Goal: Task Accomplishment & Management: Manage account settings

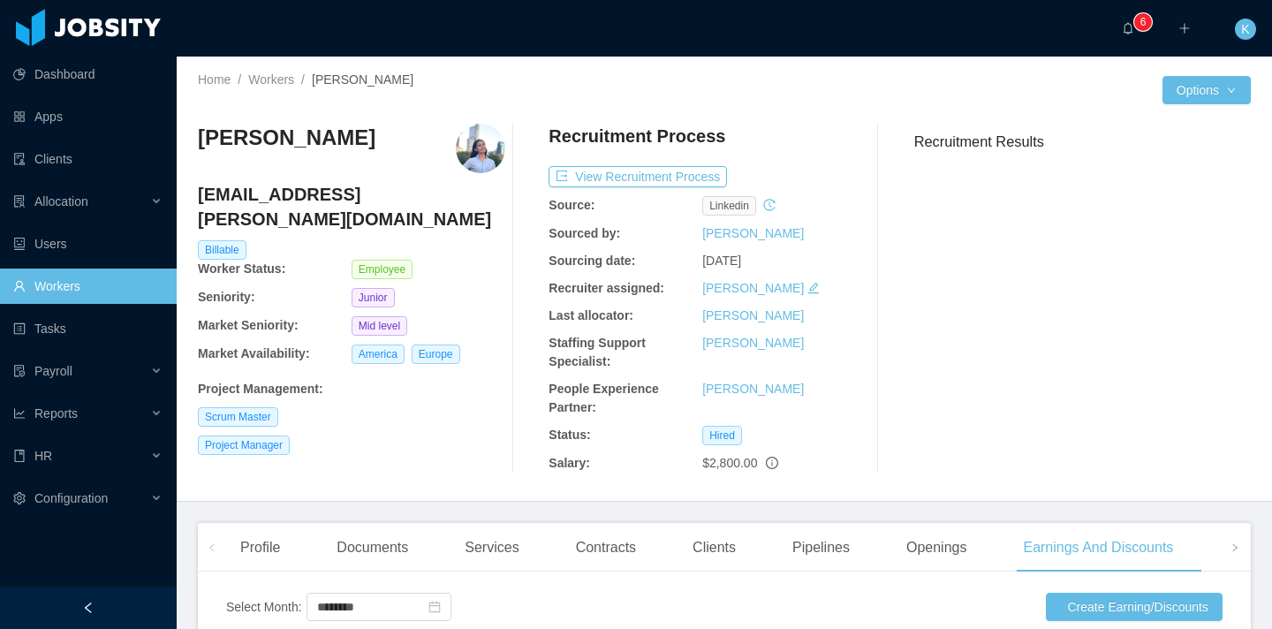
click at [97, 271] on link "Workers" at bounding box center [87, 286] width 149 height 35
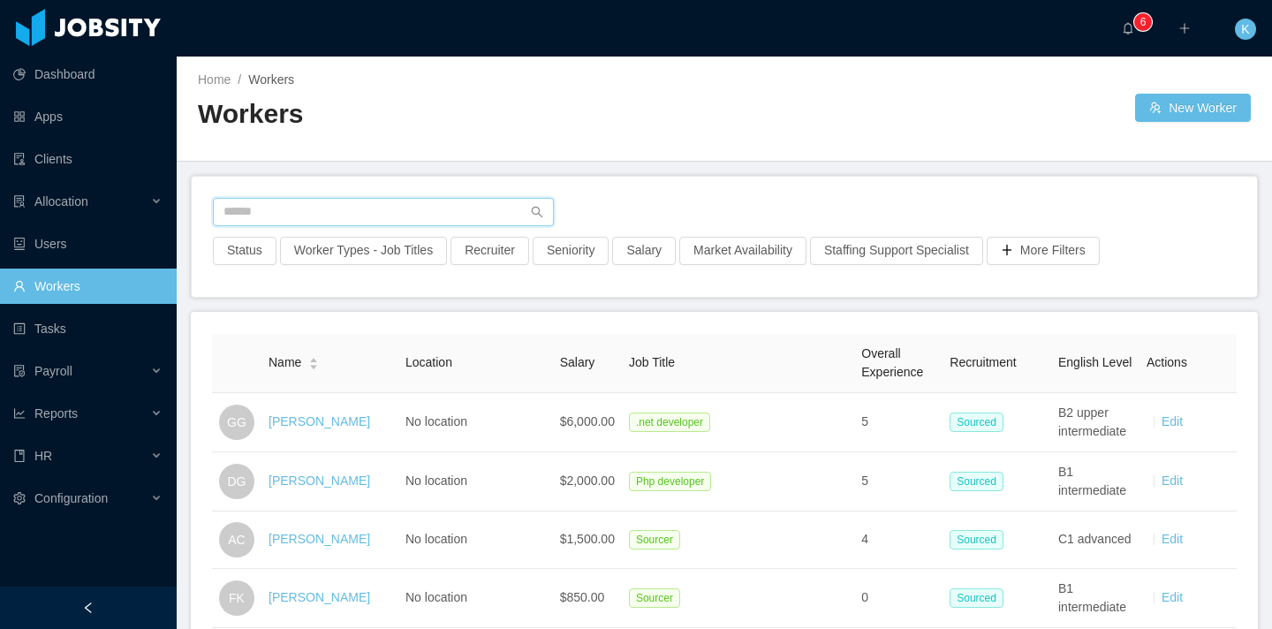
click at [409, 216] on input "text" at bounding box center [383, 212] width 341 height 28
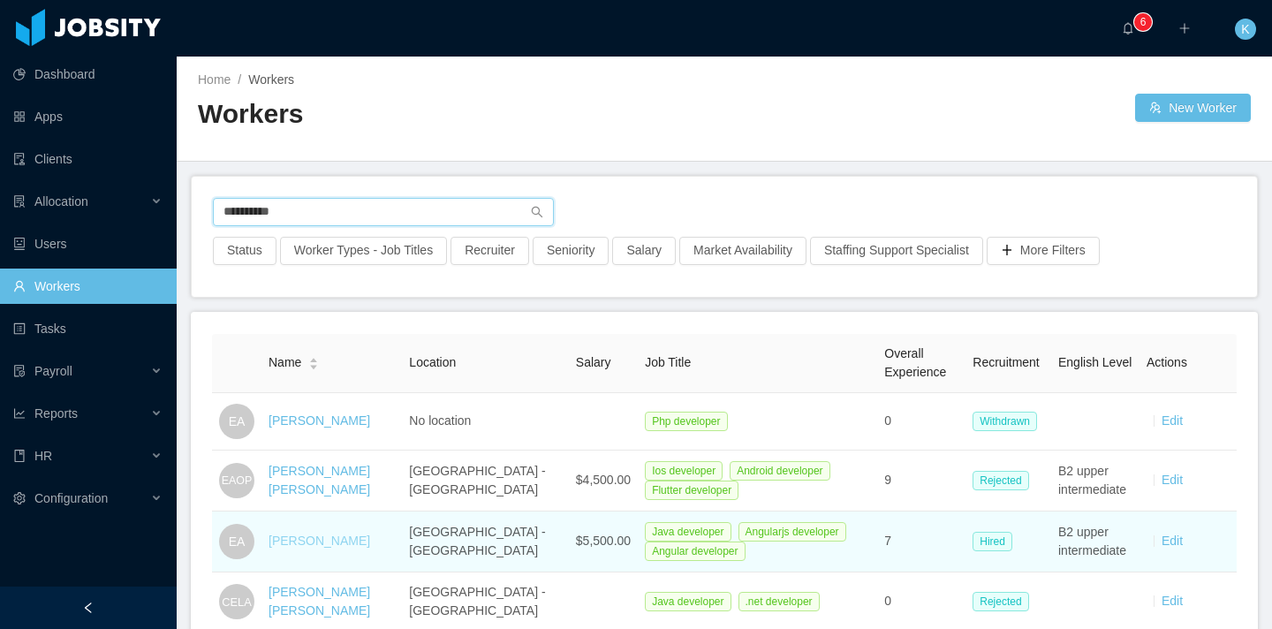
type input "**********"
click at [283, 536] on link "[PERSON_NAME]" at bounding box center [320, 540] width 102 height 14
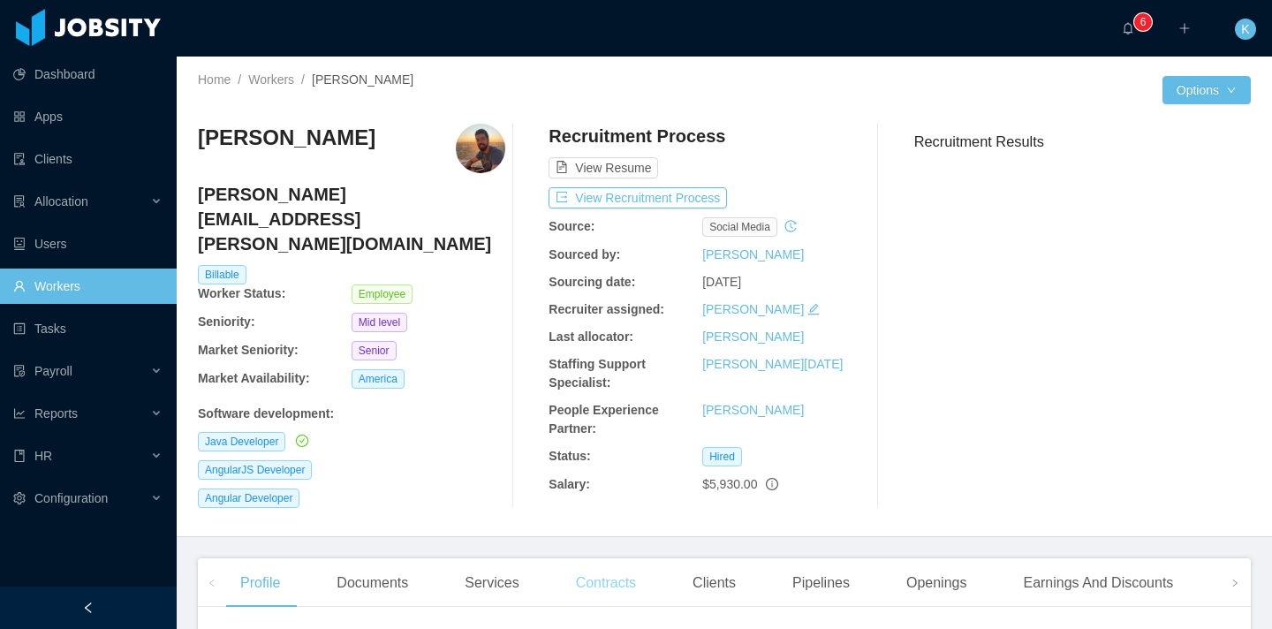
click at [621, 567] on div "Contracts" at bounding box center [606, 582] width 88 height 49
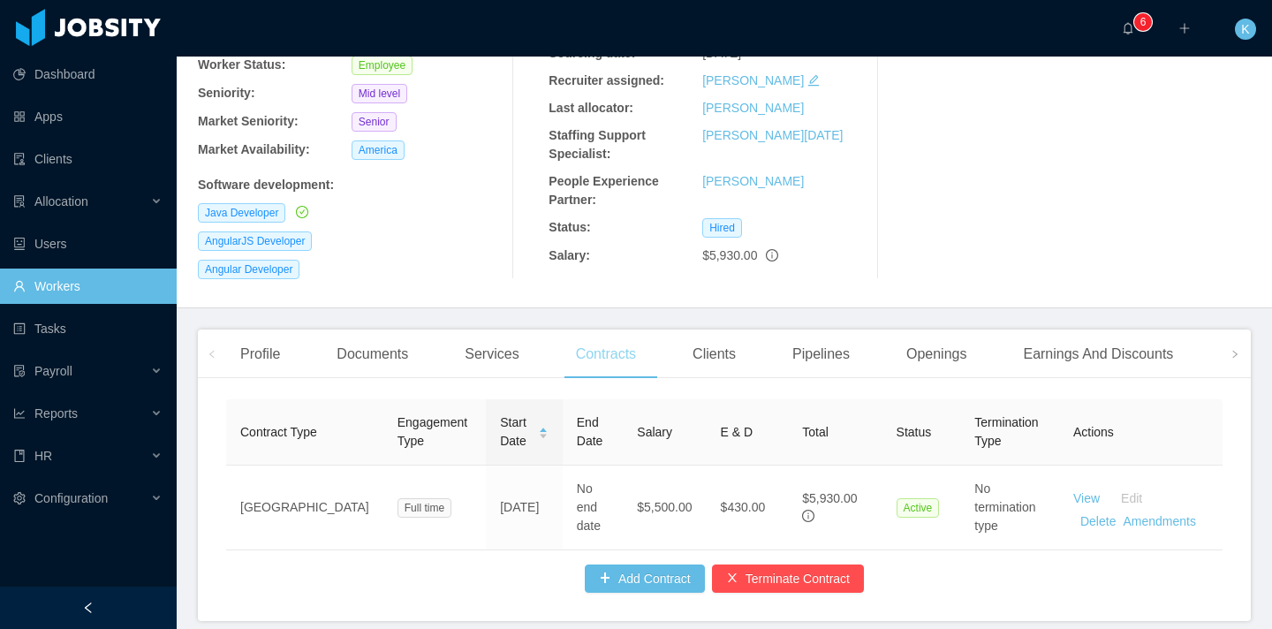
scroll to position [230, 0]
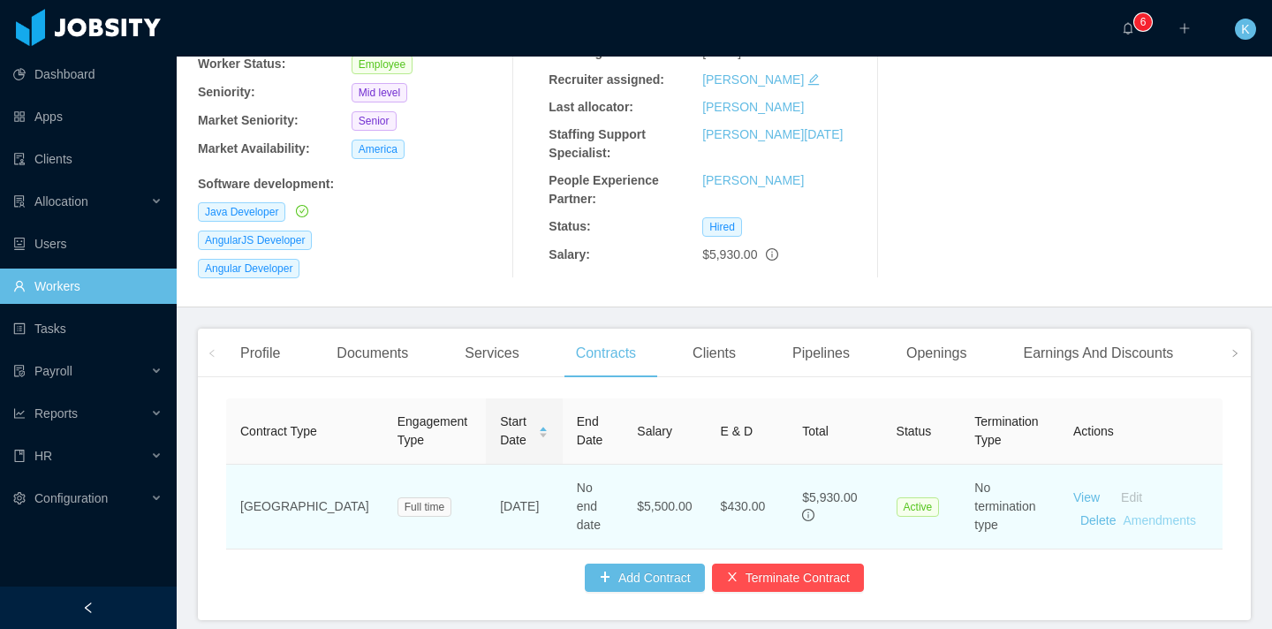
click at [1160, 513] on link "Amendments" at bounding box center [1159, 520] width 72 height 14
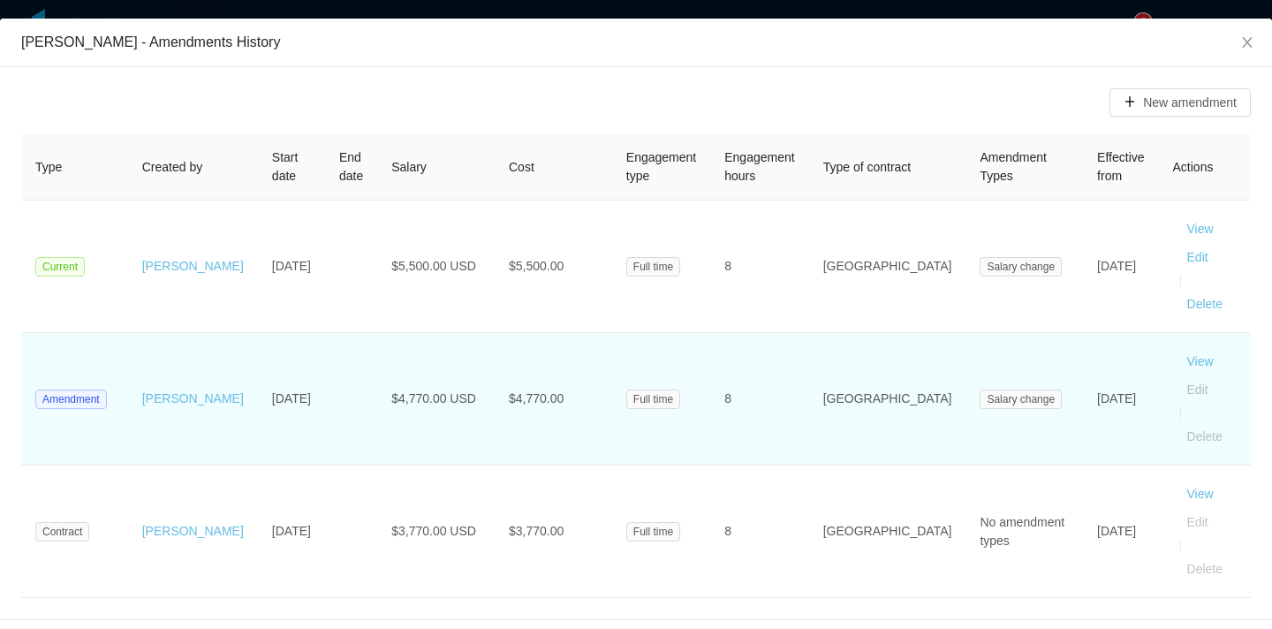
scroll to position [72, 0]
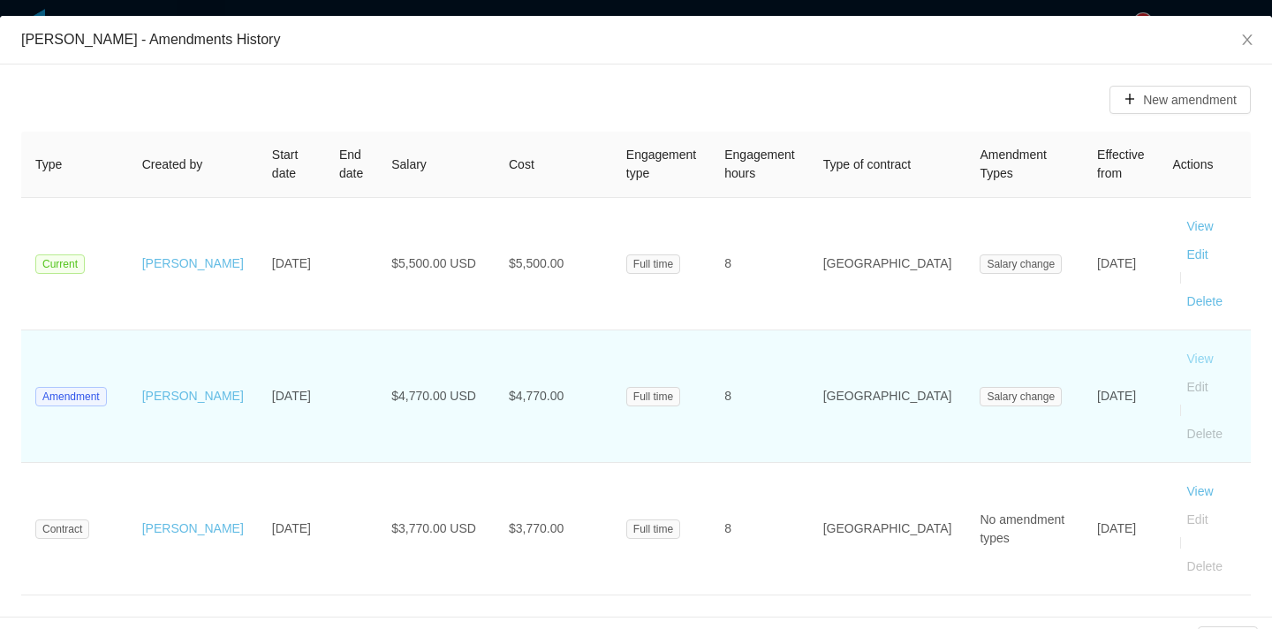
click at [1174, 344] on button "View" at bounding box center [1200, 358] width 55 height 28
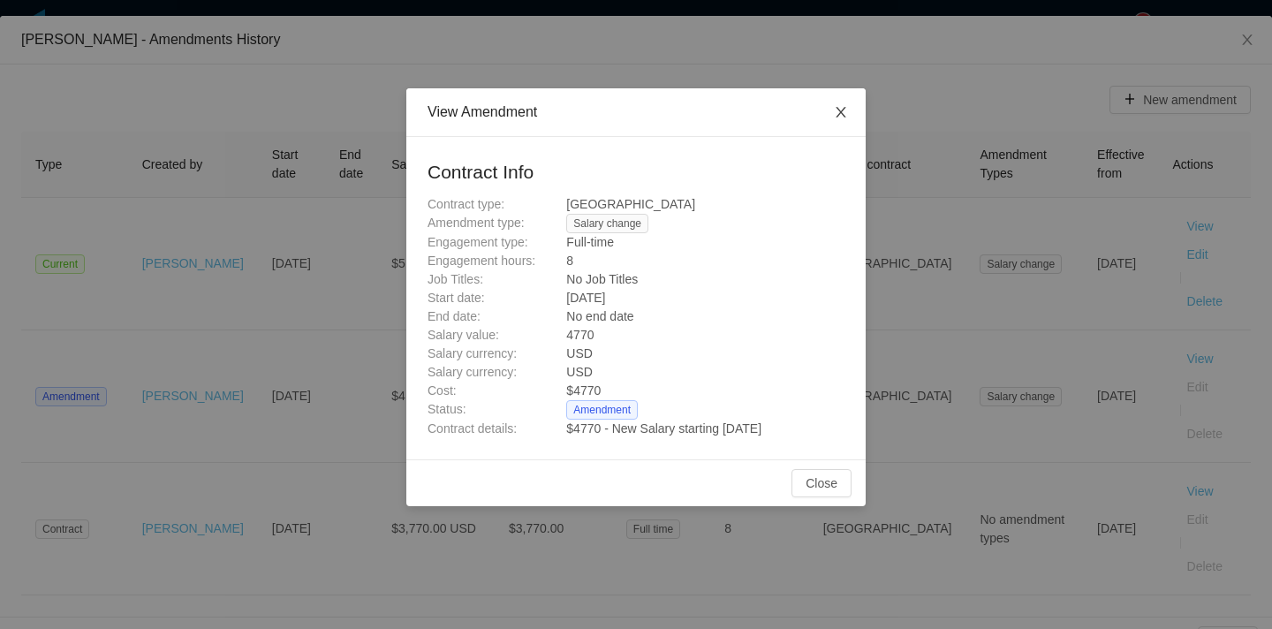
click at [845, 120] on span "Close" at bounding box center [840, 112] width 49 height 49
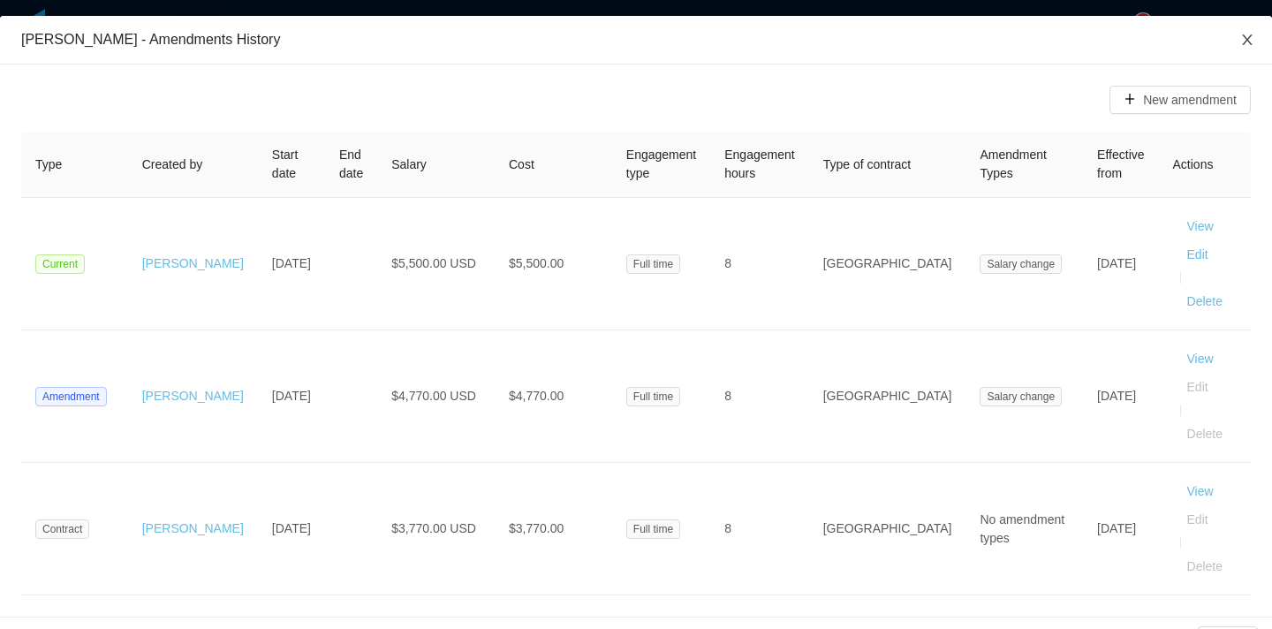
click at [1237, 44] on span "Close" at bounding box center [1246, 40] width 49 height 49
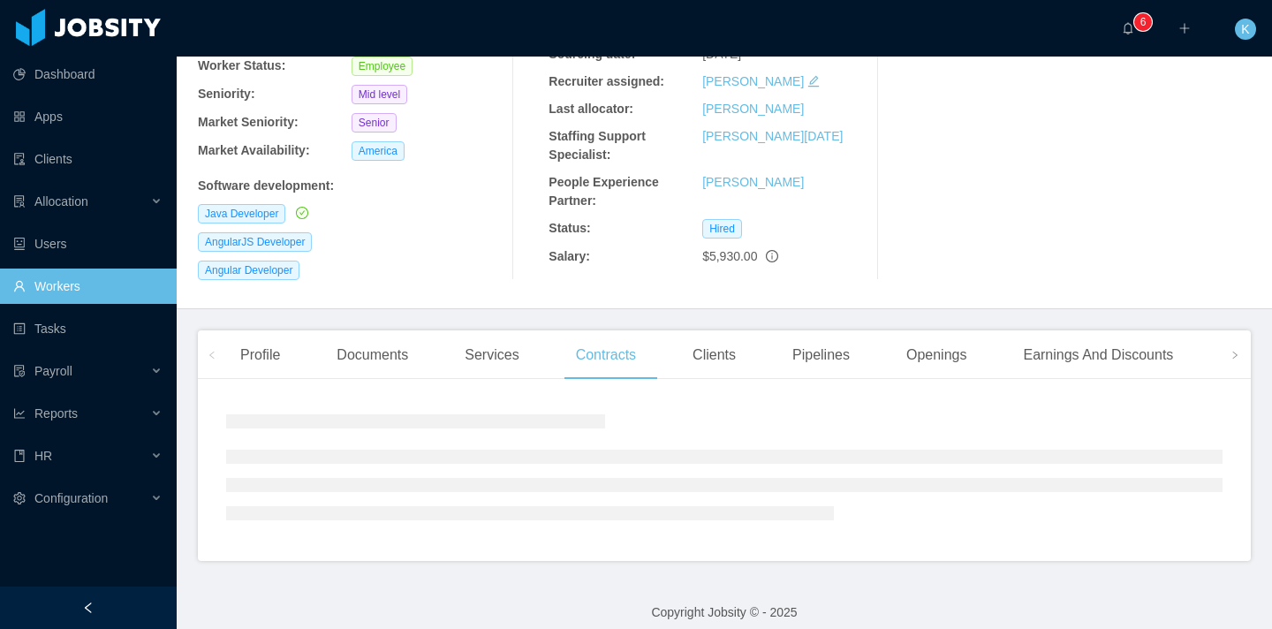
scroll to position [230, 0]
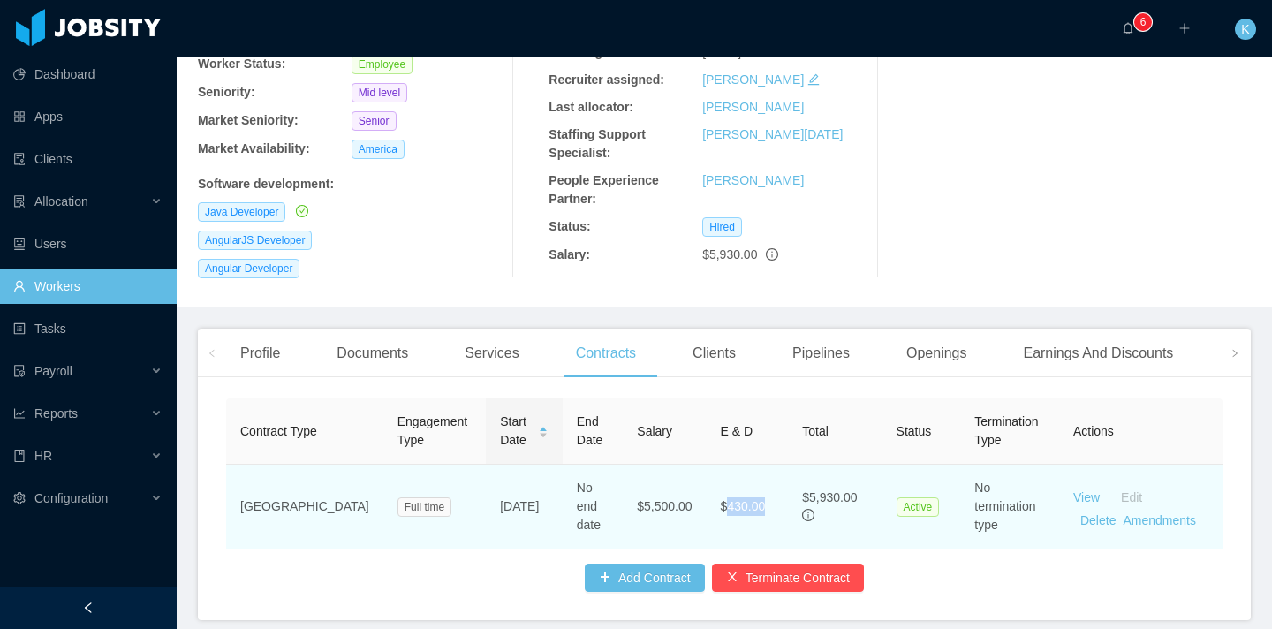
drag, startPoint x: 690, startPoint y: 488, endPoint x: 734, endPoint y: 488, distance: 44.2
click at [734, 499] on span "$430.00" at bounding box center [748, 506] width 54 height 14
click at [733, 499] on span "$430.00" at bounding box center [748, 506] width 54 height 14
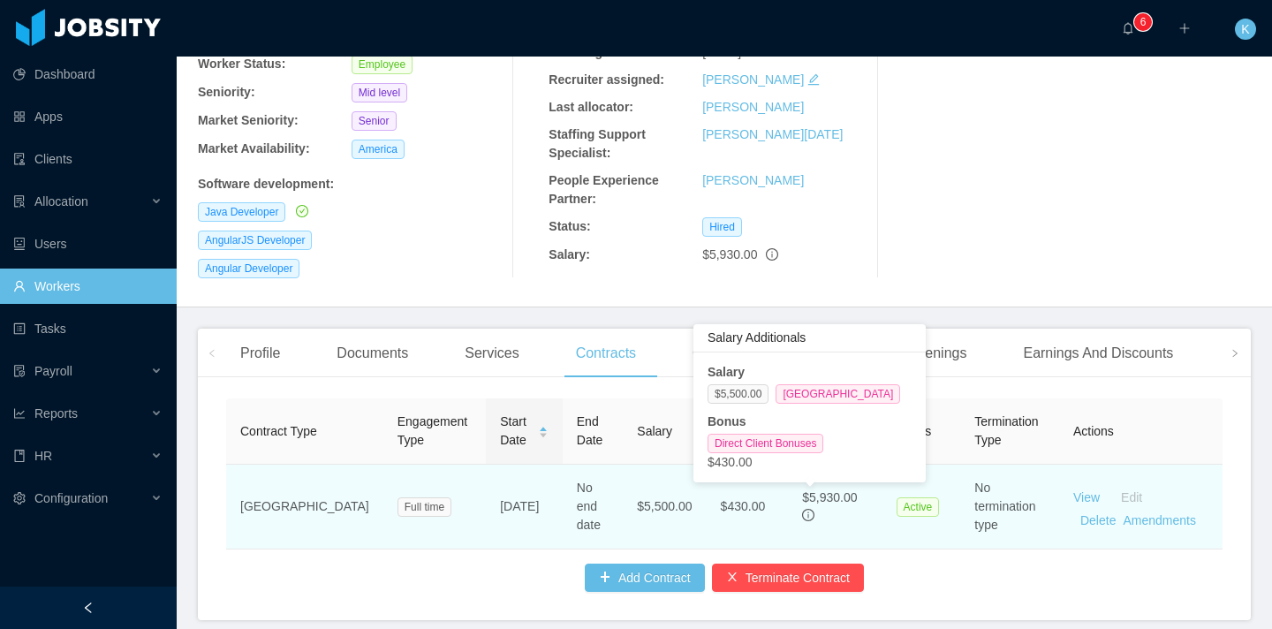
click at [802, 509] on icon "info-circle" at bounding box center [808, 515] width 12 height 12
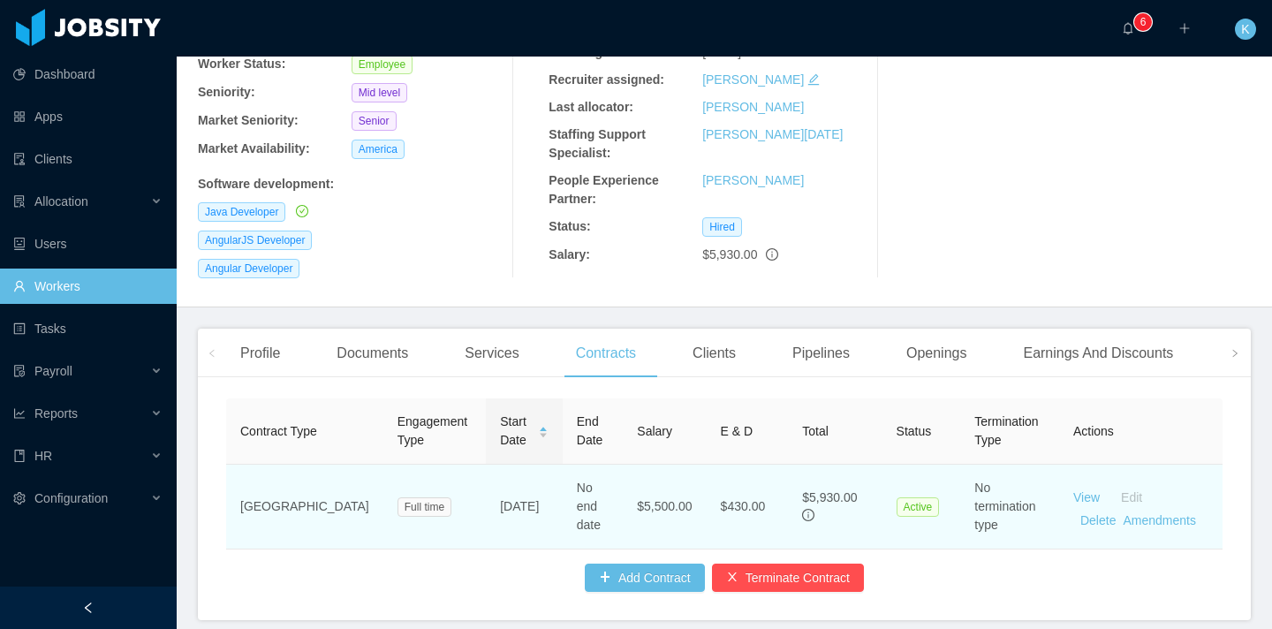
click at [802, 503] on div "$5,930.00" at bounding box center [834, 506] width 65 height 37
click at [721, 499] on span "$430.00" at bounding box center [743, 506] width 45 height 14
click at [802, 509] on icon "info-circle" at bounding box center [808, 515] width 12 height 12
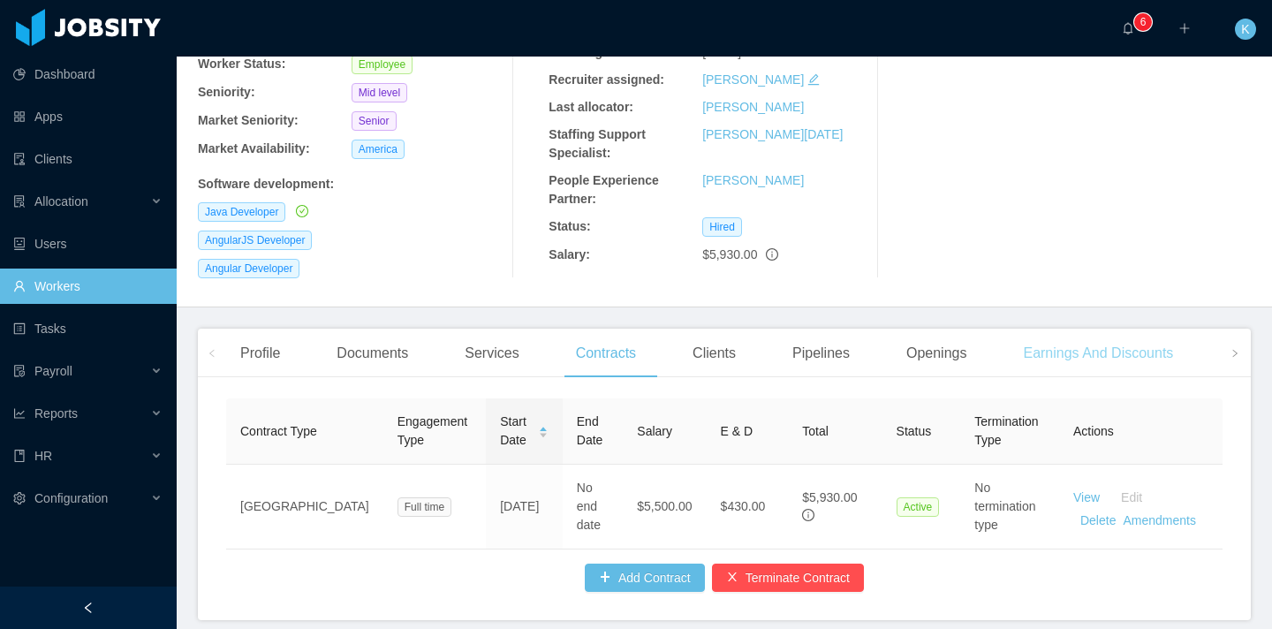
click at [1105, 329] on div "Earnings And Discounts" at bounding box center [1098, 353] width 178 height 49
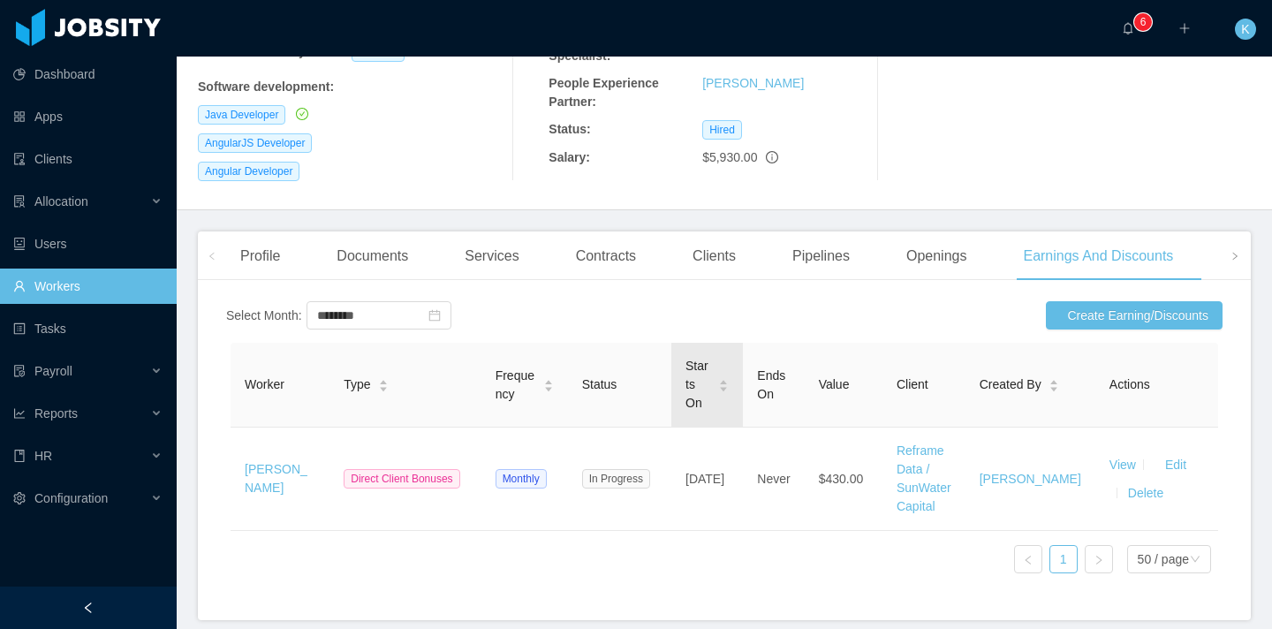
scroll to position [333, 0]
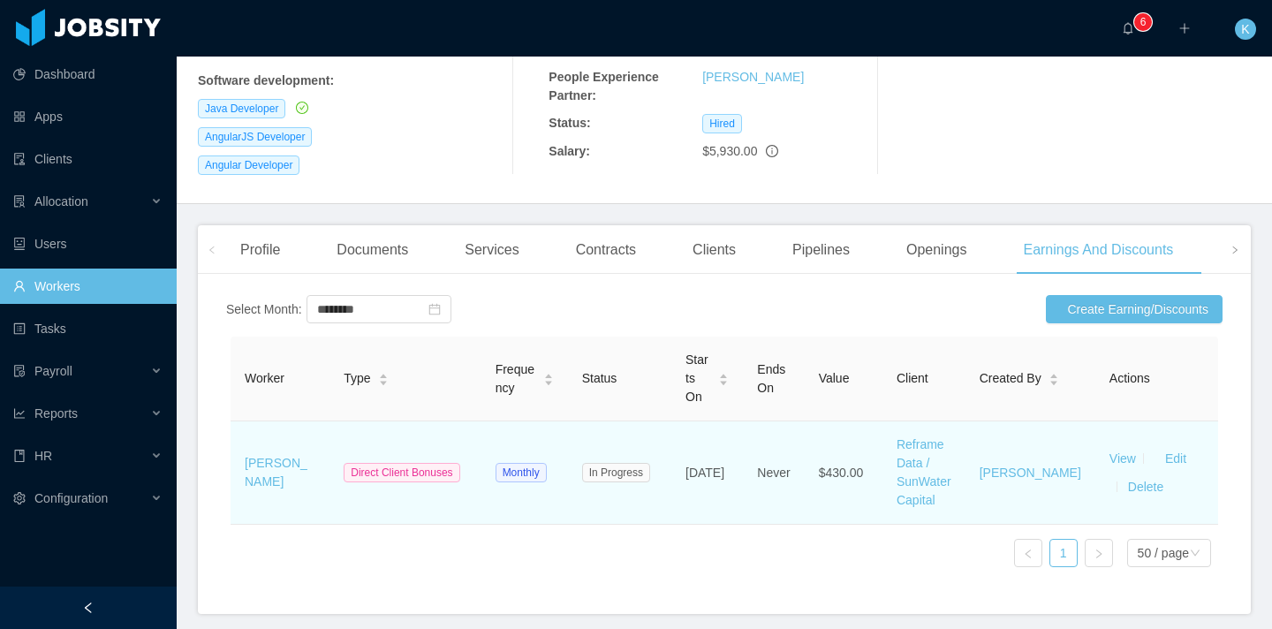
drag, startPoint x: 707, startPoint y: 482, endPoint x: 745, endPoint y: 482, distance: 37.1
click at [743, 482] on td "[DATE]" at bounding box center [707, 472] width 72 height 103
click at [852, 465] on span "$430.00" at bounding box center [841, 472] width 45 height 14
click at [1109, 451] on link "View" at bounding box center [1122, 458] width 26 height 14
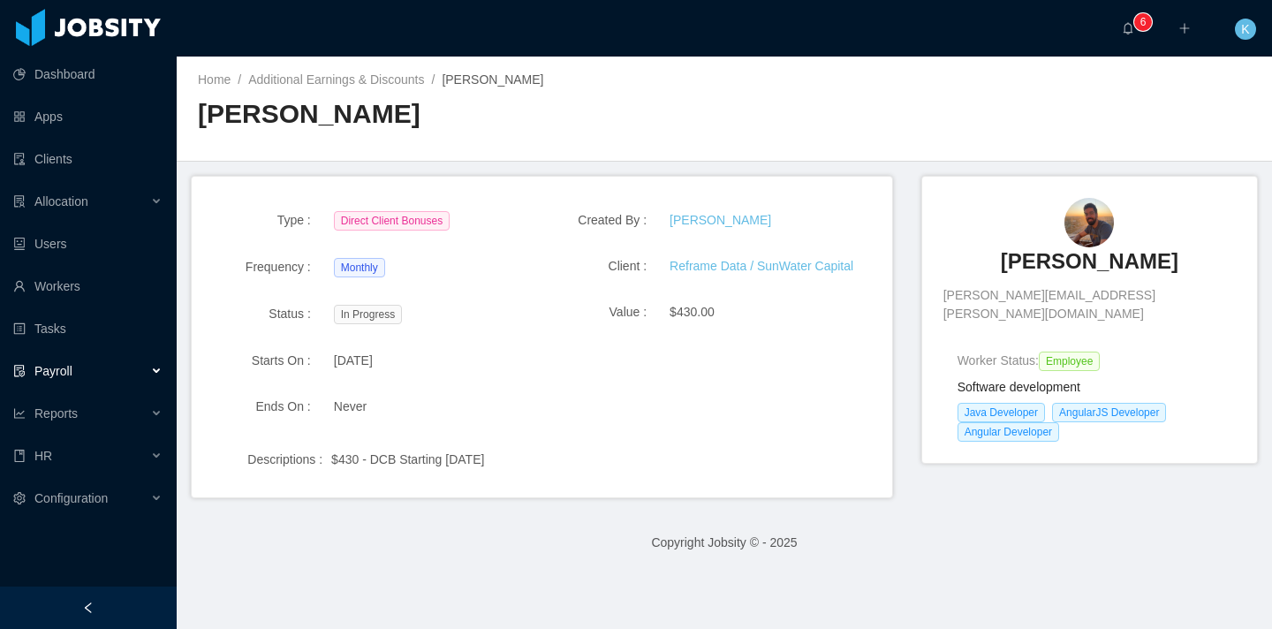
drag, startPoint x: 579, startPoint y: 459, endPoint x: 579, endPoint y: 439, distance: 20.3
click at [579, 439] on div "Descriptions : $430 - DCB Starting [DATE]" at bounding box center [542, 453] width 658 height 32
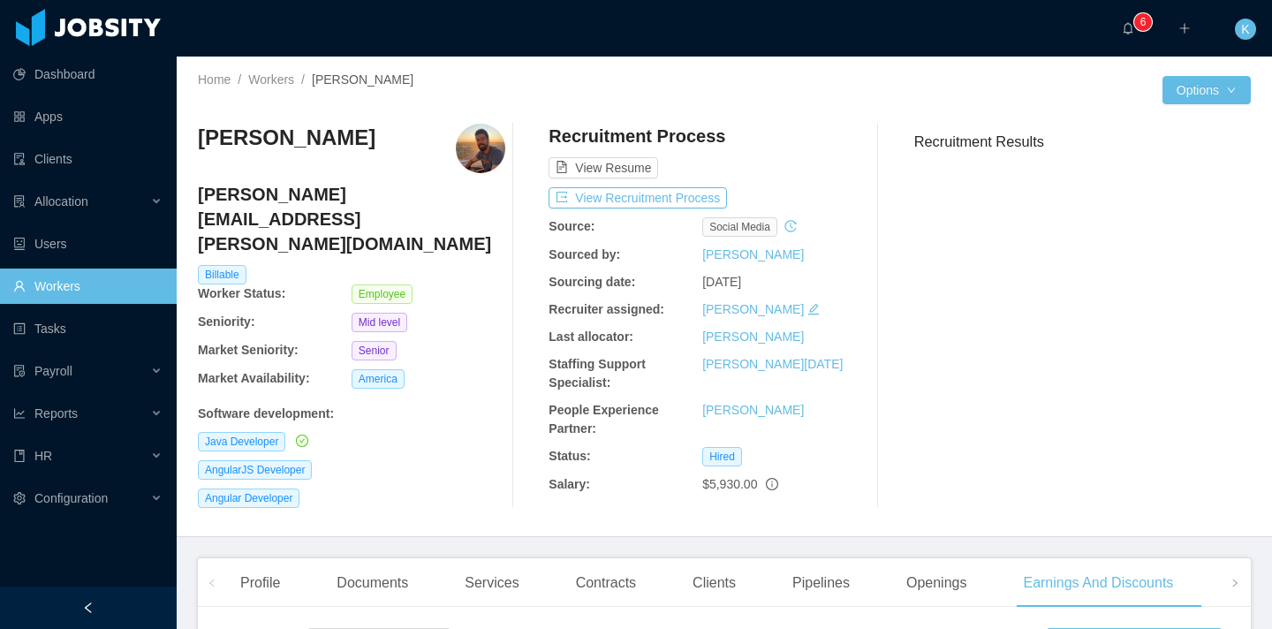
click at [87, 291] on link "Workers" at bounding box center [87, 286] width 149 height 35
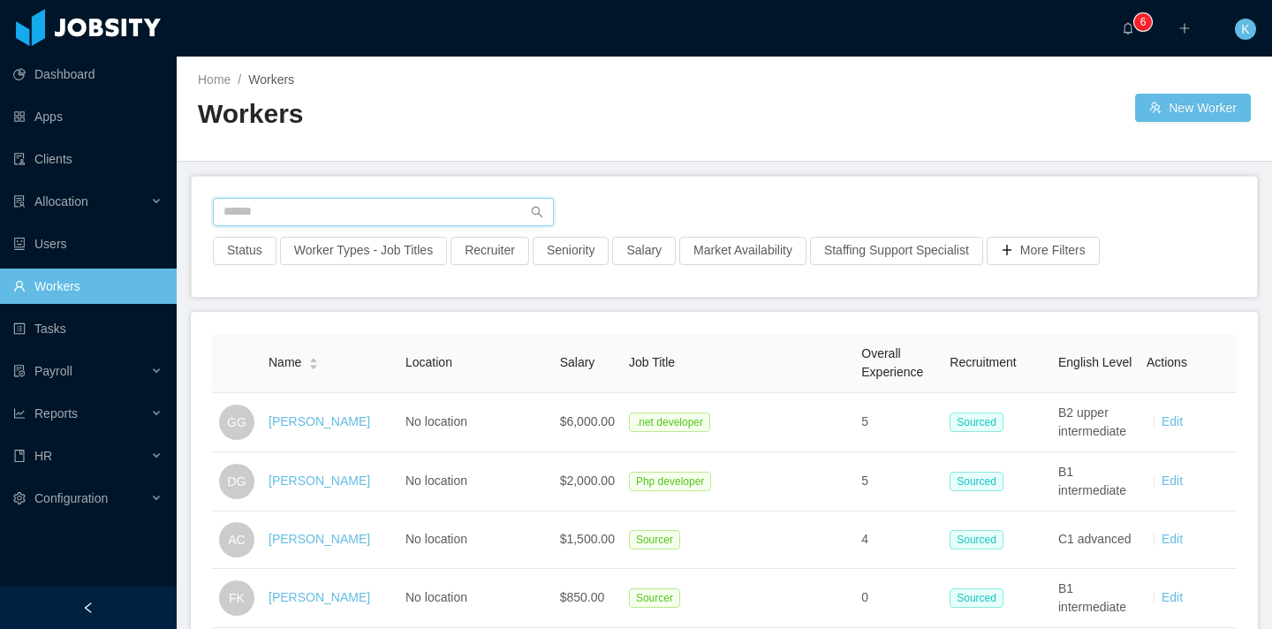
click at [271, 198] on input "text" at bounding box center [383, 212] width 341 height 28
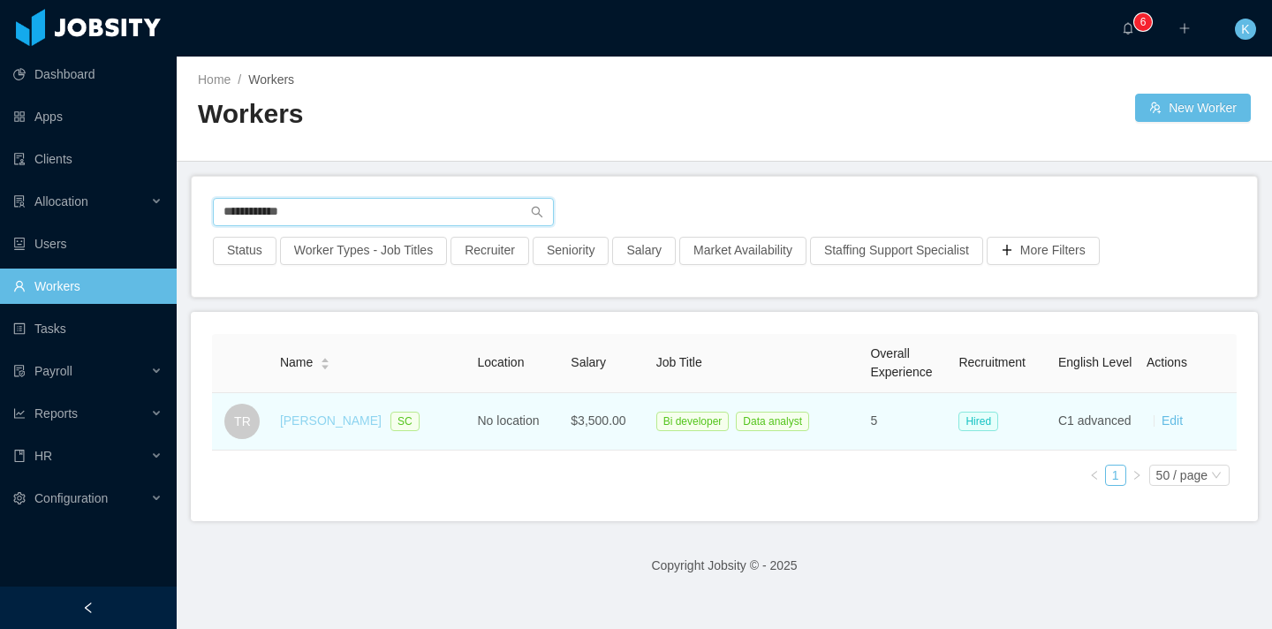
type input "**********"
click at [325, 417] on link "[PERSON_NAME]" at bounding box center [331, 420] width 102 height 14
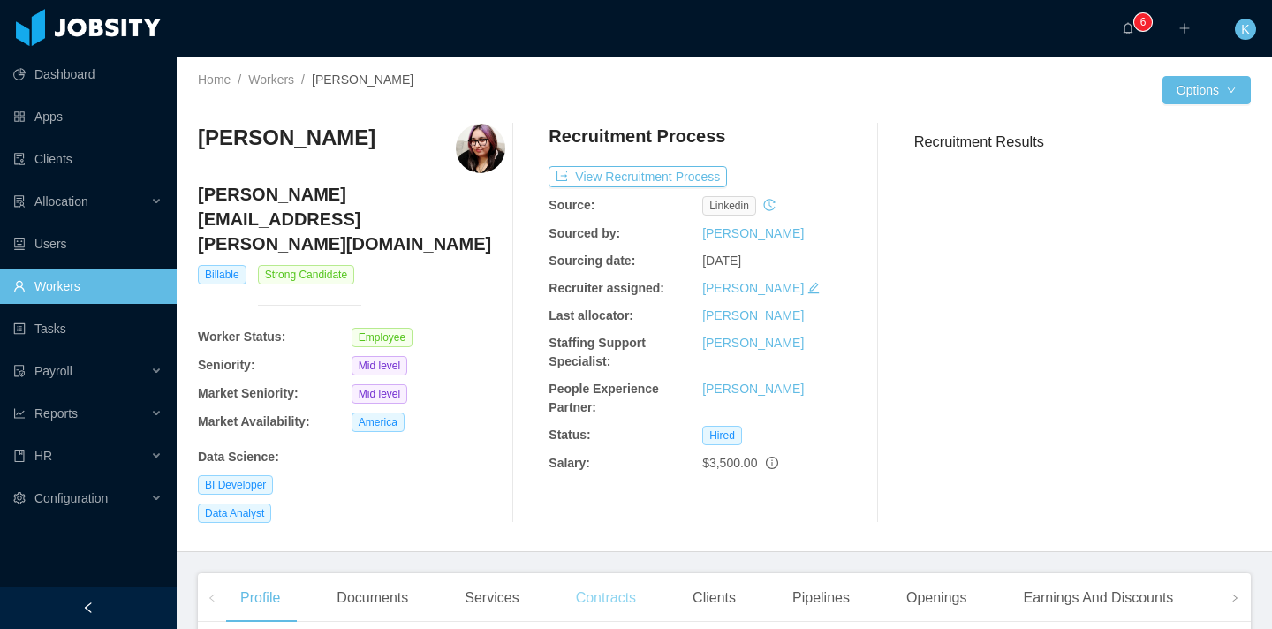
click at [604, 573] on div "Contracts" at bounding box center [606, 597] width 88 height 49
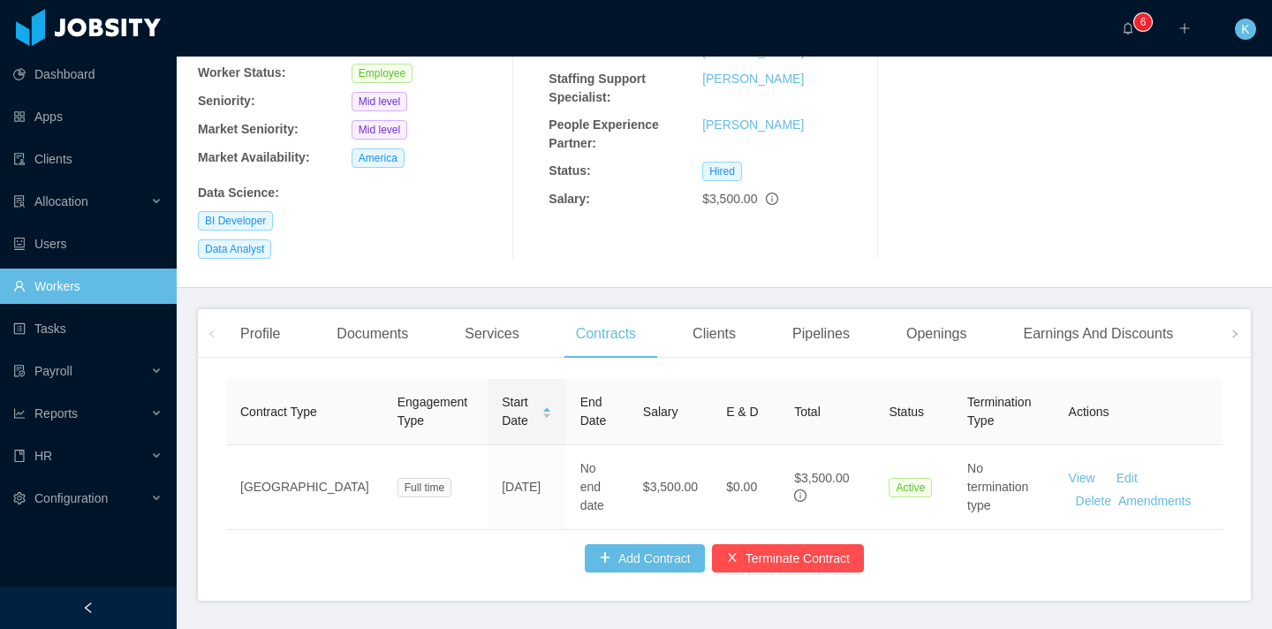
scroll to position [269, 0]
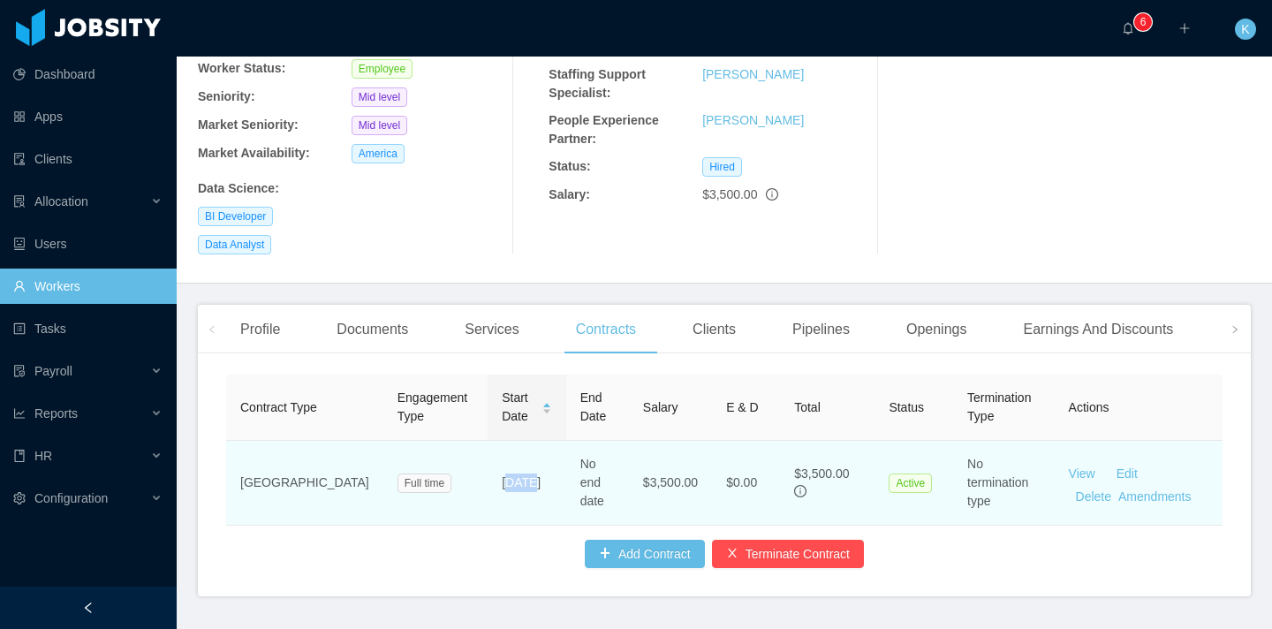
drag, startPoint x: 447, startPoint y: 422, endPoint x: 473, endPoint y: 432, distance: 27.4
click at [488, 441] on td "[DATE]" at bounding box center [527, 483] width 78 height 85
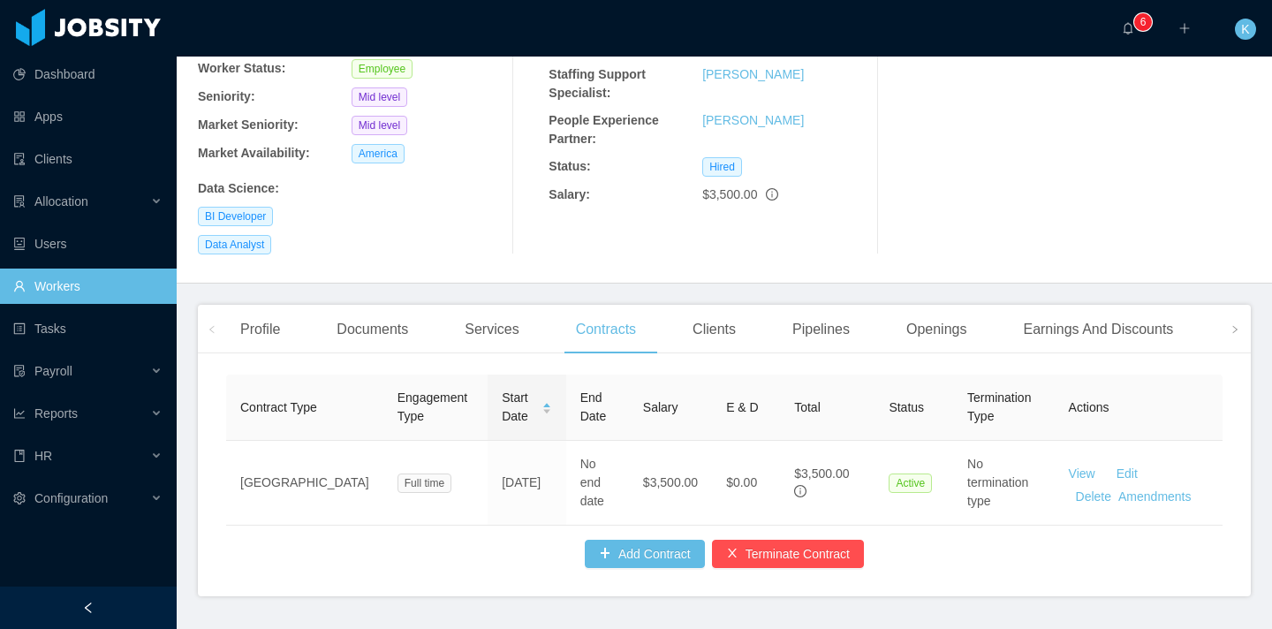
click at [92, 279] on link "Workers" at bounding box center [87, 286] width 149 height 35
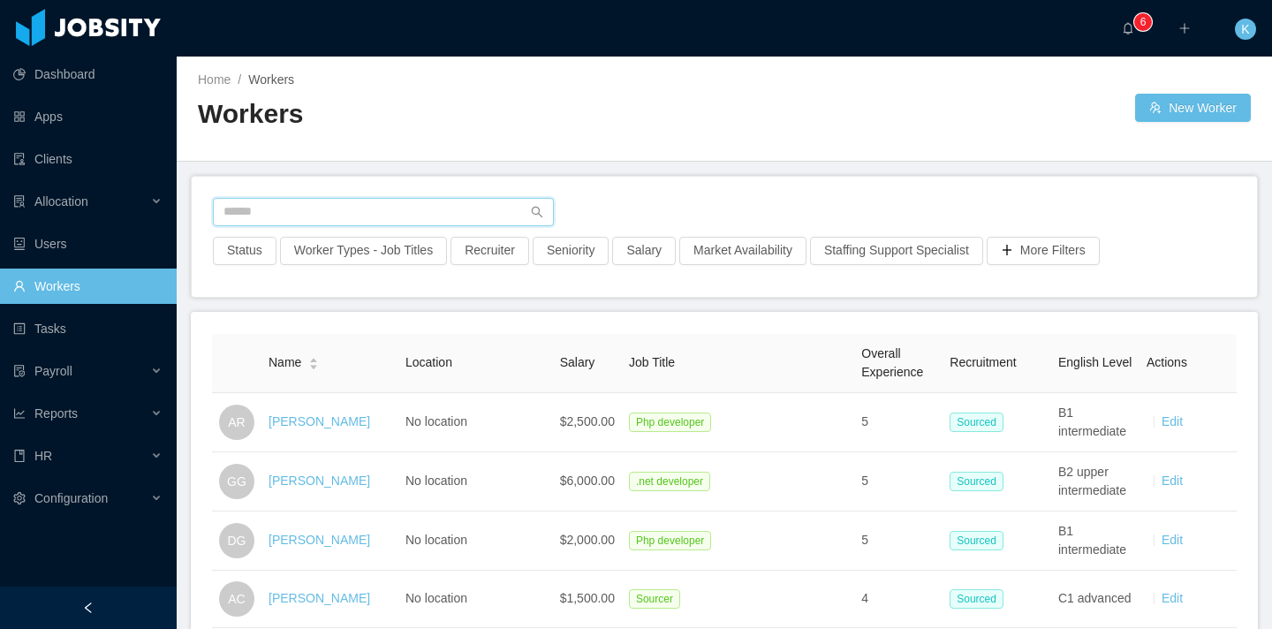
click at [322, 208] on input "text" at bounding box center [383, 212] width 341 height 28
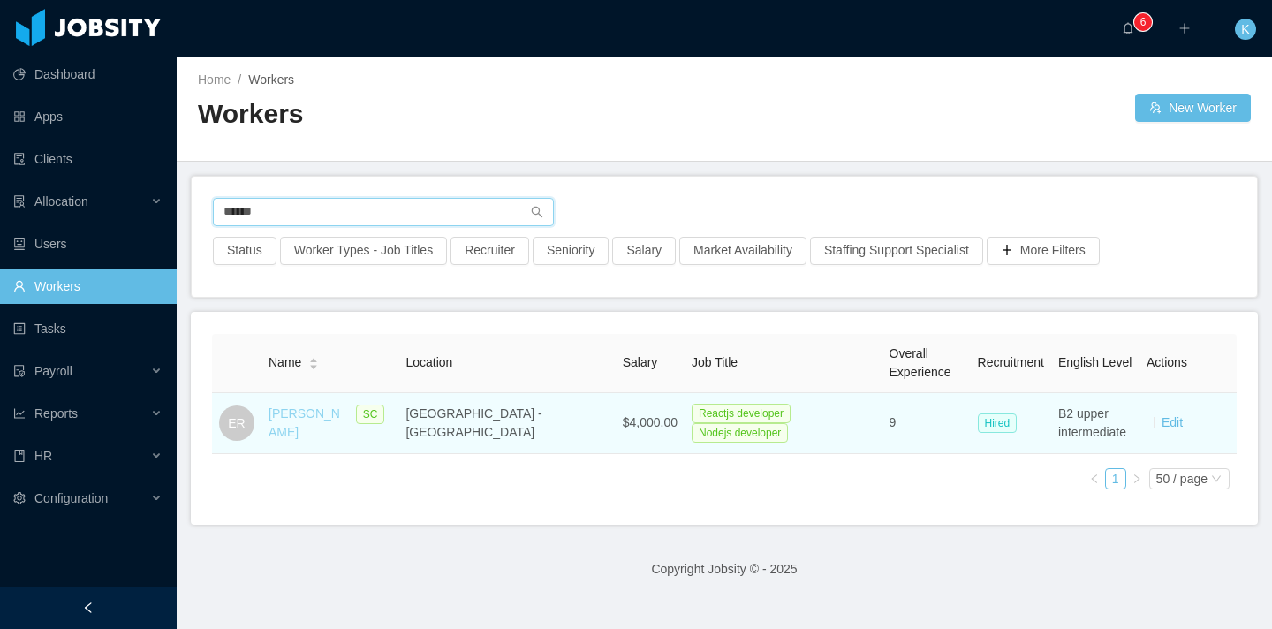
type input "******"
click at [316, 425] on link "[PERSON_NAME]" at bounding box center [305, 422] width 72 height 33
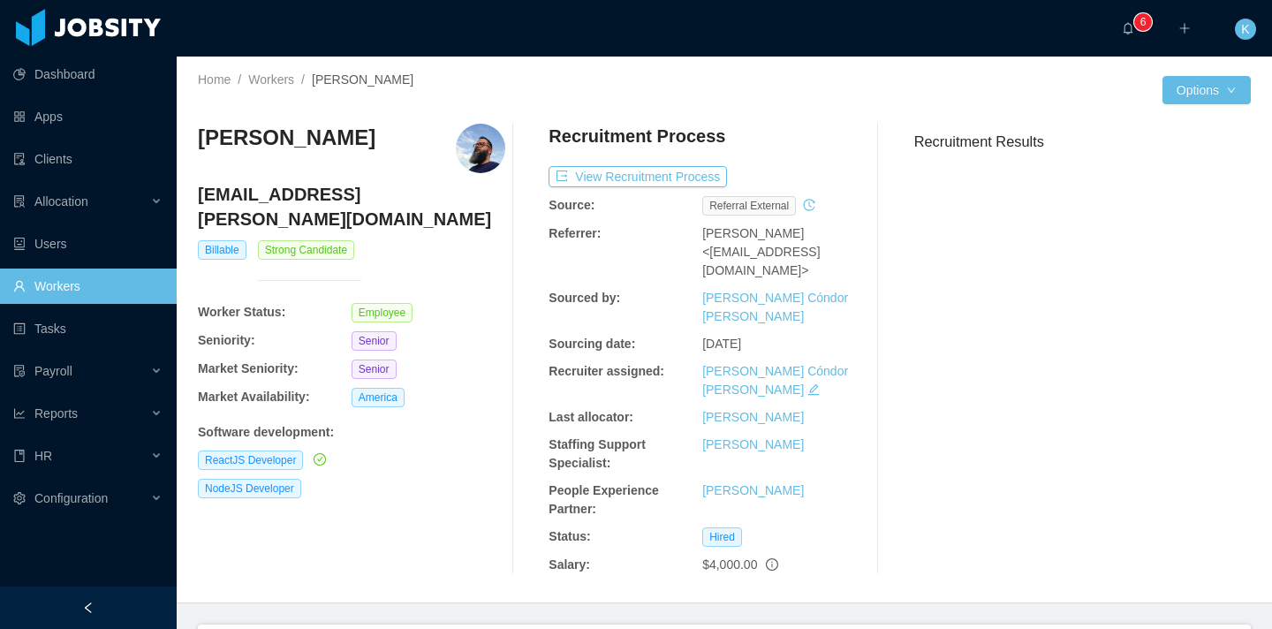
click at [60, 282] on link "Workers" at bounding box center [87, 286] width 149 height 35
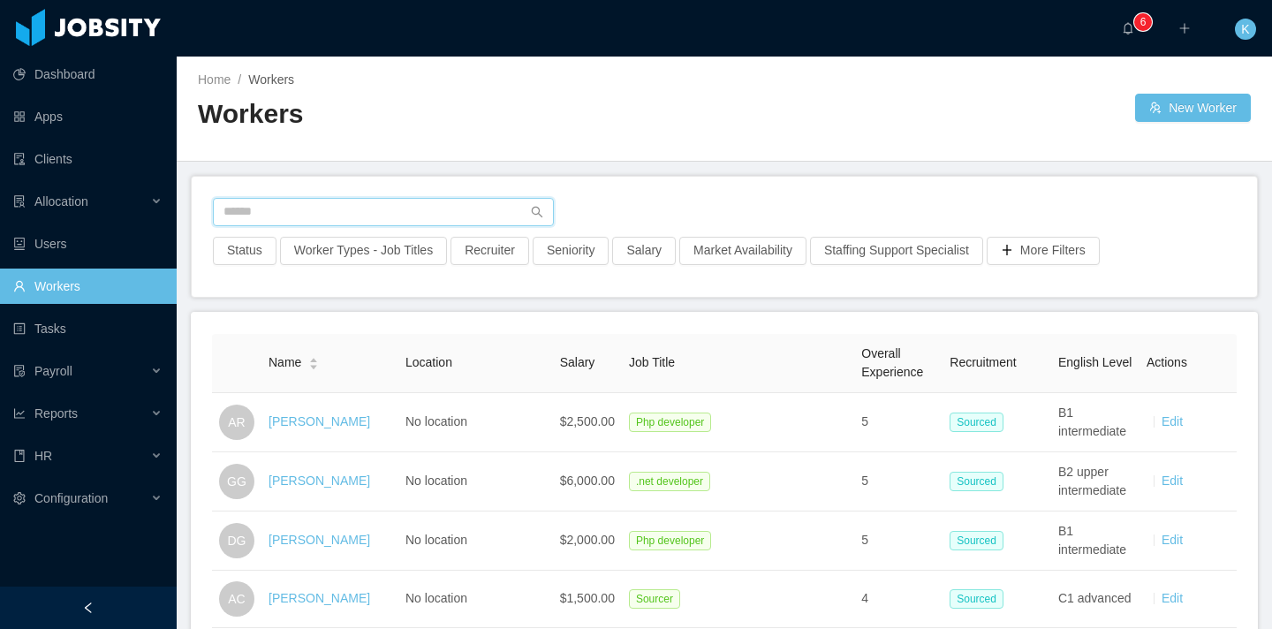
click at [346, 216] on input "text" at bounding box center [383, 212] width 341 height 28
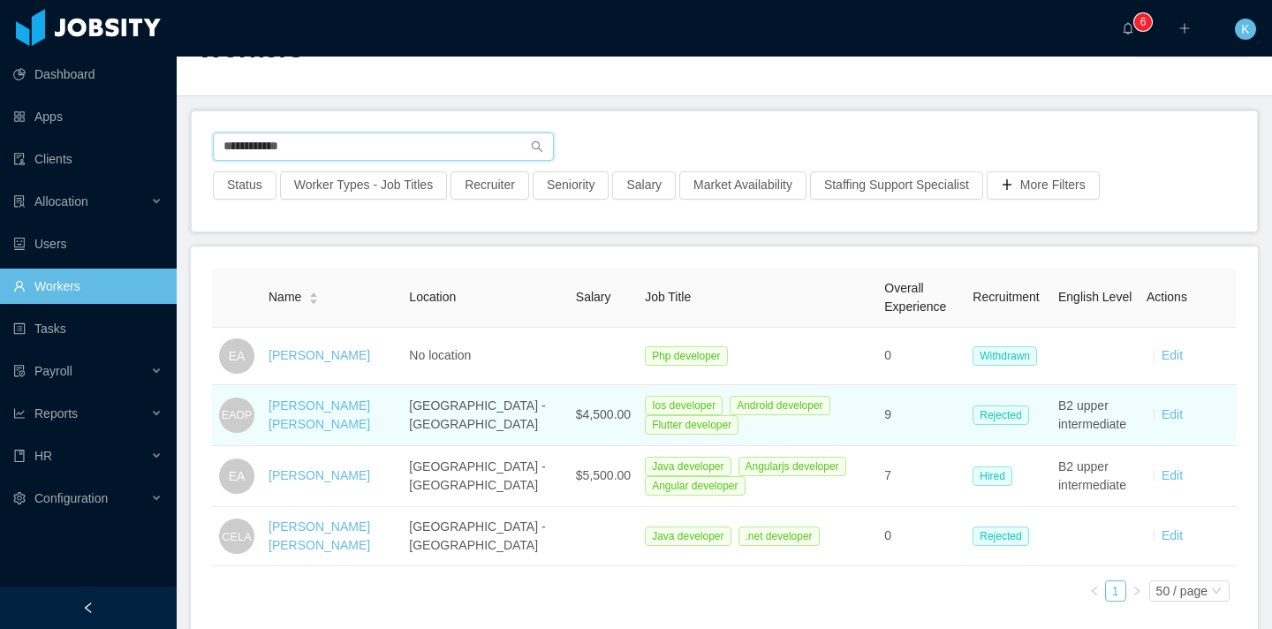
scroll to position [68, 0]
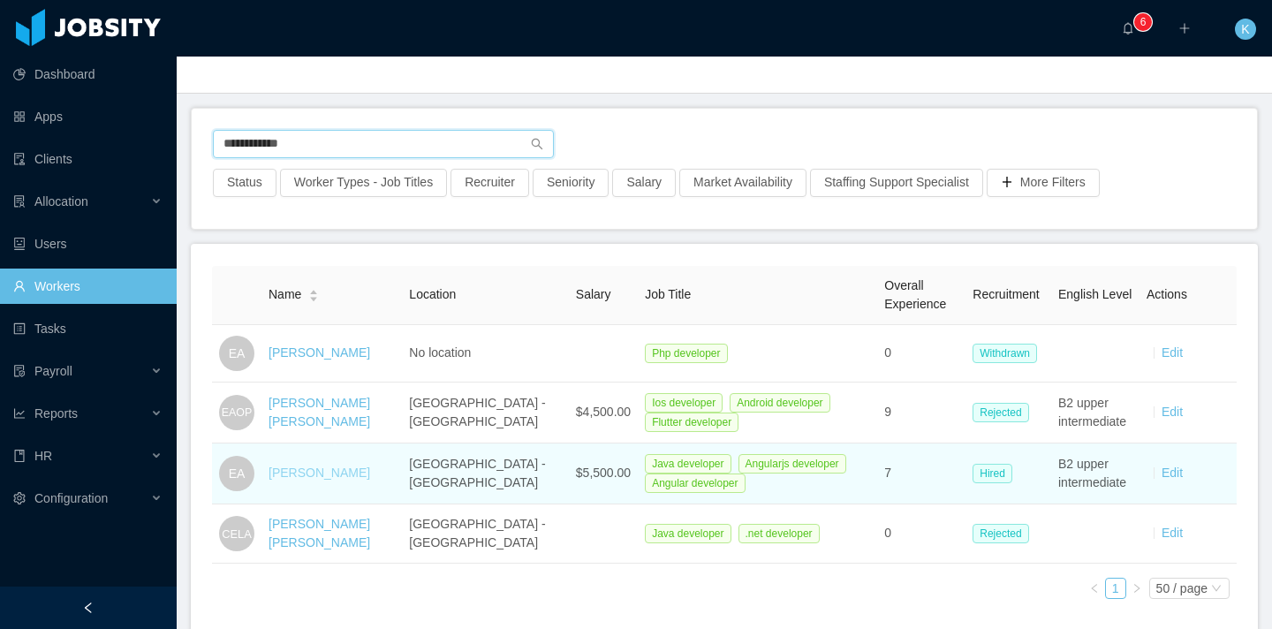
type input "**********"
click at [342, 473] on link "[PERSON_NAME]" at bounding box center [320, 472] width 102 height 14
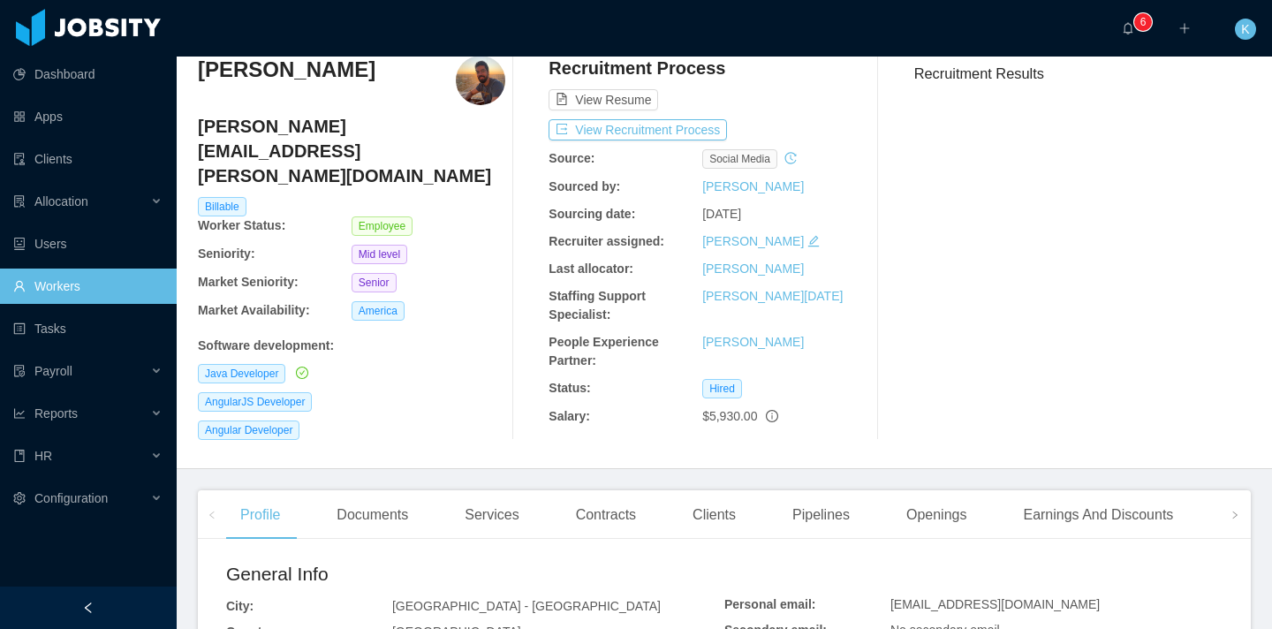
click at [836, 354] on div "People Experience Partner: [PERSON_NAME]" at bounding box center [702, 351] width 307 height 37
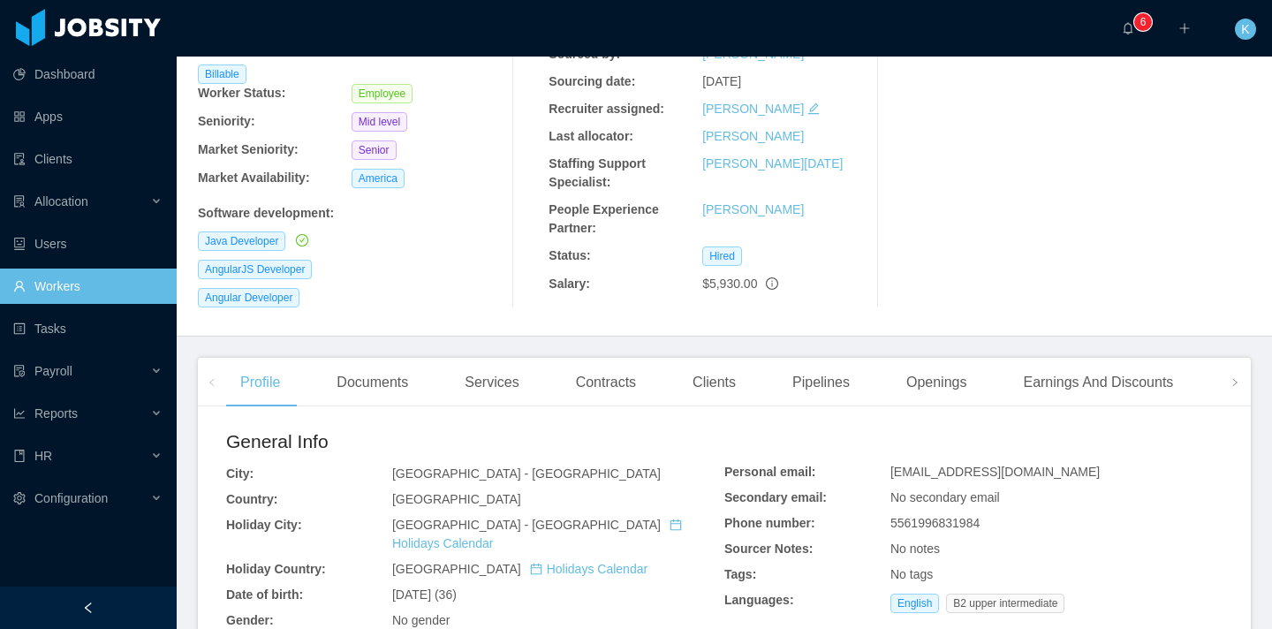
scroll to position [138, 0]
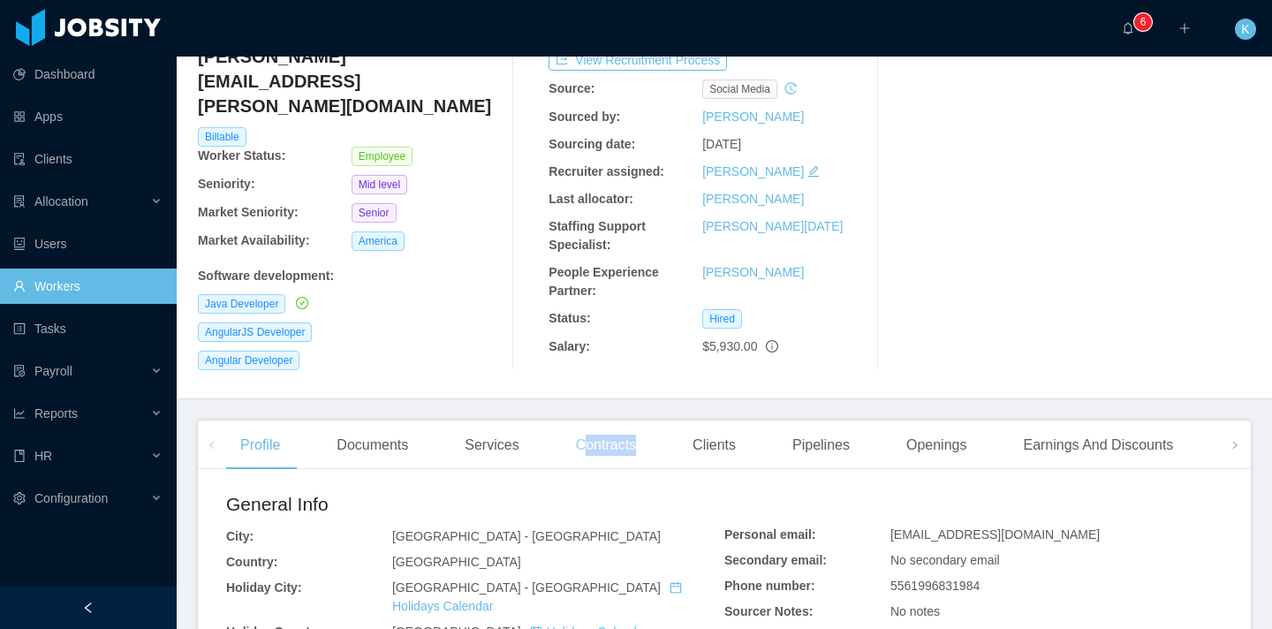
click at [586, 442] on div "Contracts" at bounding box center [606, 444] width 88 height 49
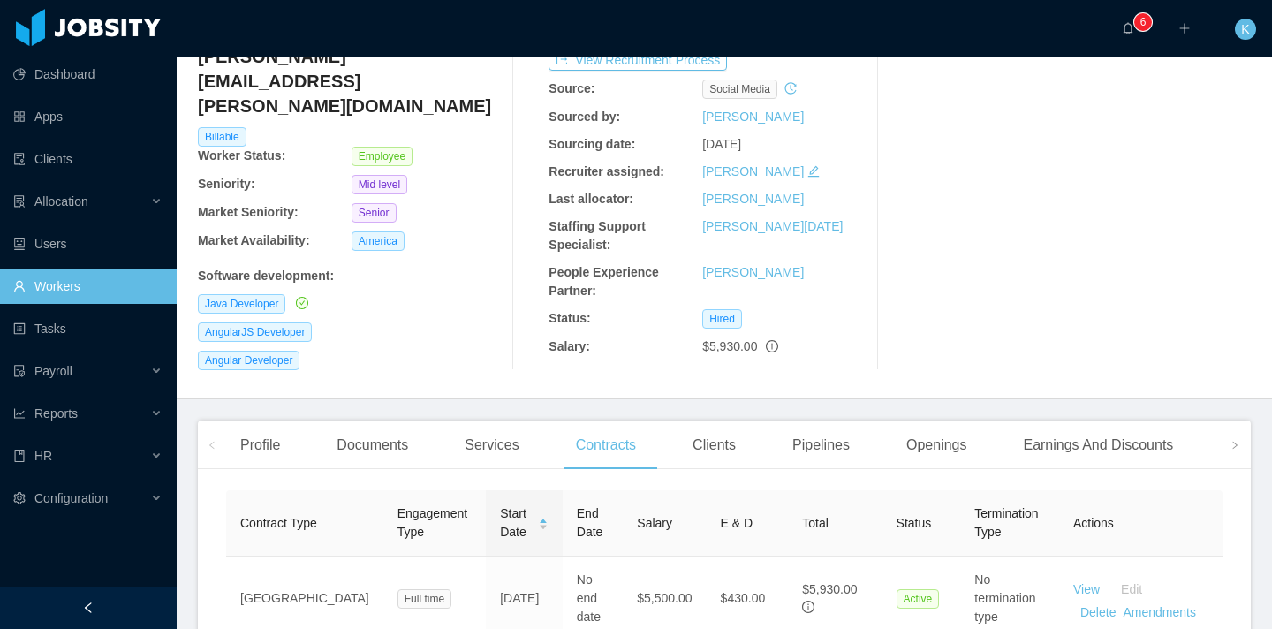
click at [674, 432] on div "Profile Documents Services Contracts Clients Pipelines Openings Earnings And Di…" at bounding box center [833, 444] width 1214 height 49
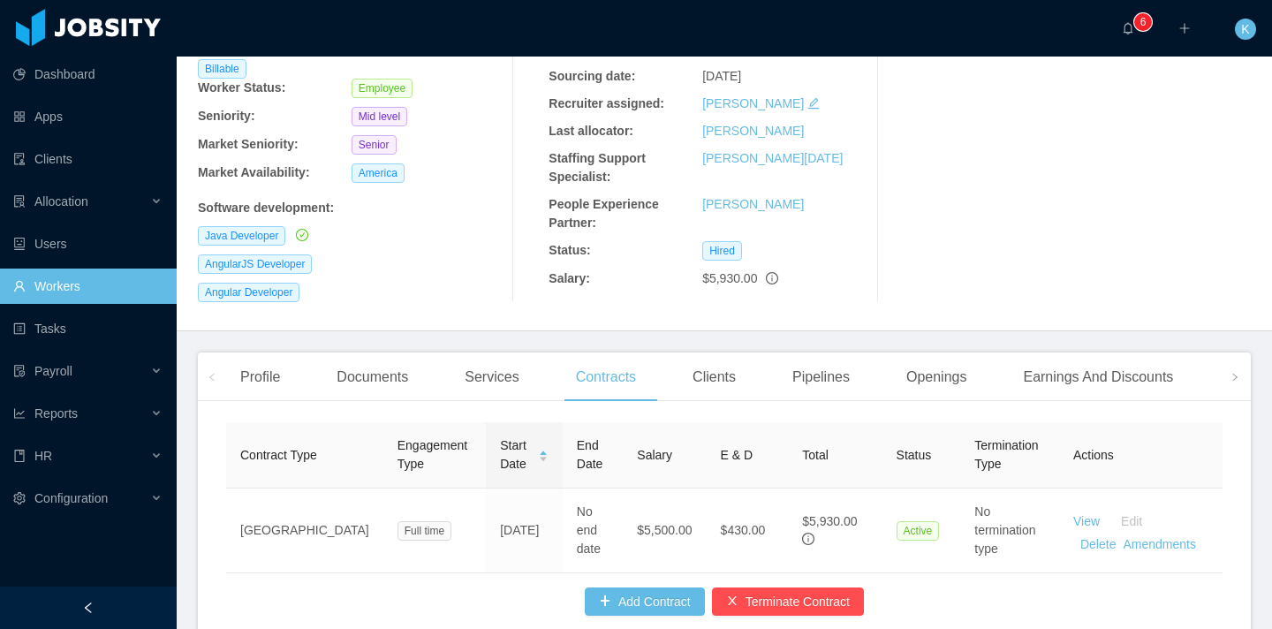
scroll to position [289, 0]
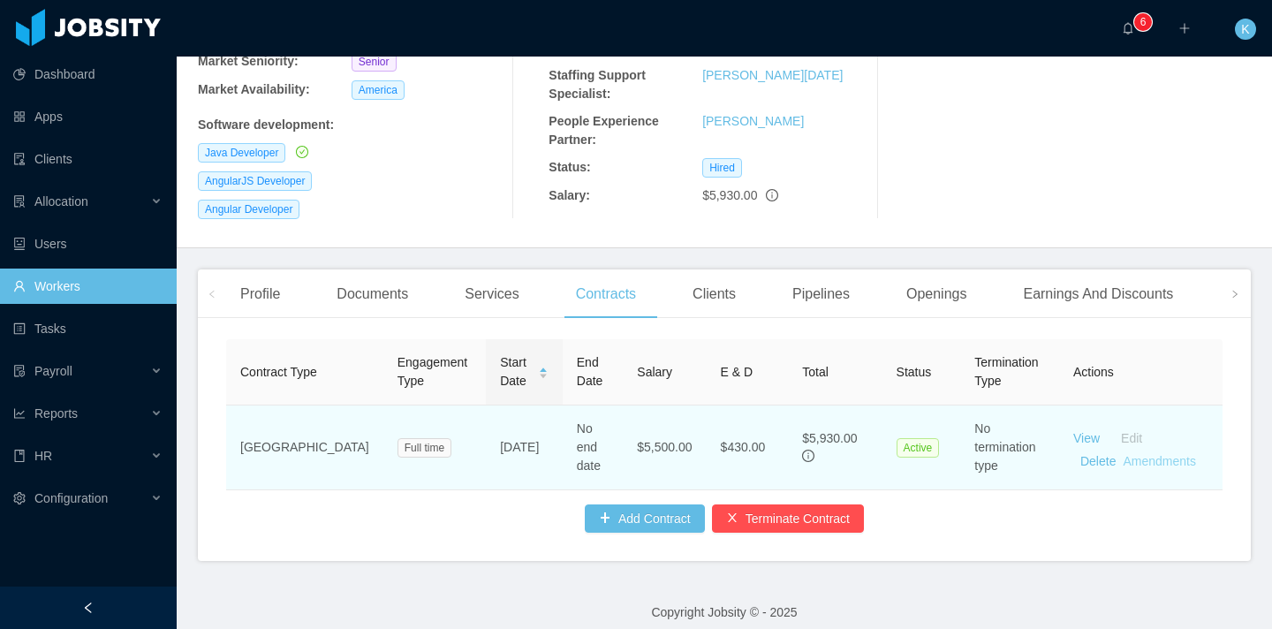
click at [1154, 454] on link "Amendments" at bounding box center [1159, 461] width 72 height 14
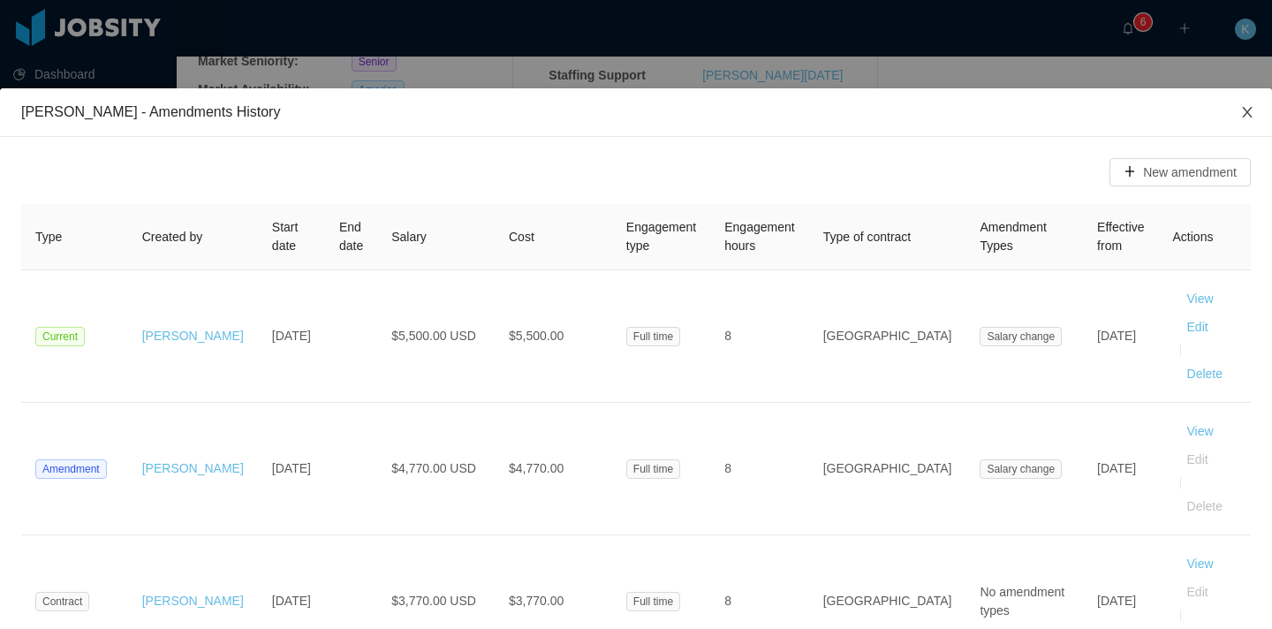
click at [1245, 110] on icon "icon: close" at bounding box center [1247, 112] width 14 height 14
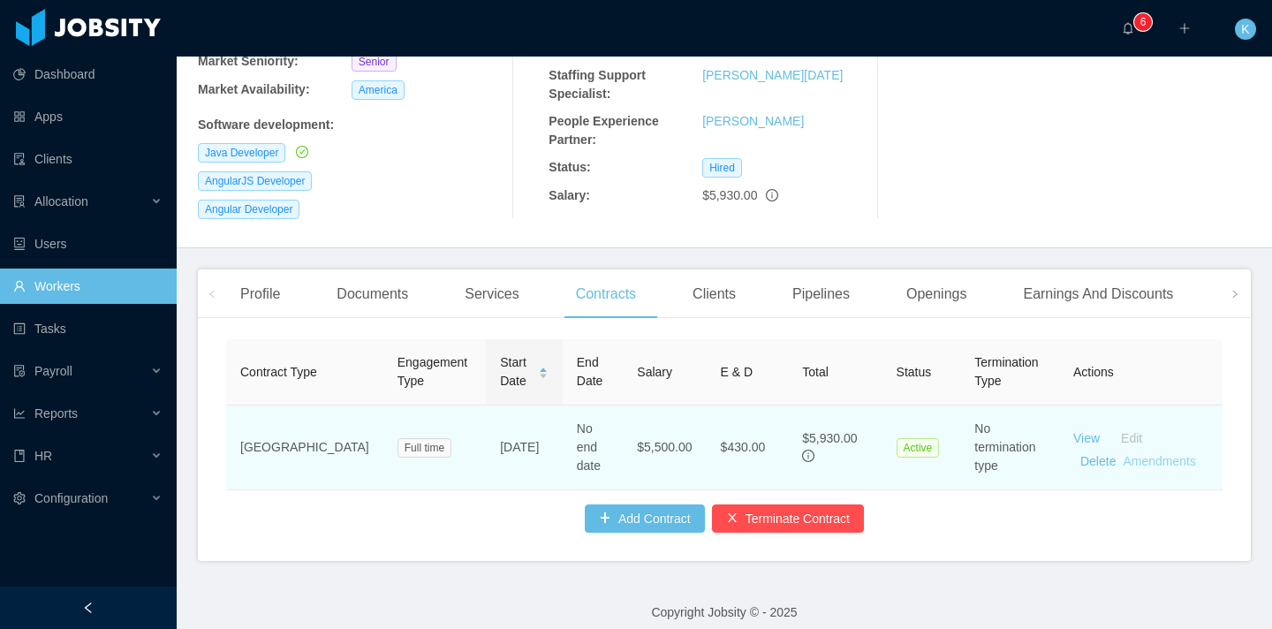
click at [1138, 454] on link "Amendments" at bounding box center [1159, 461] width 72 height 14
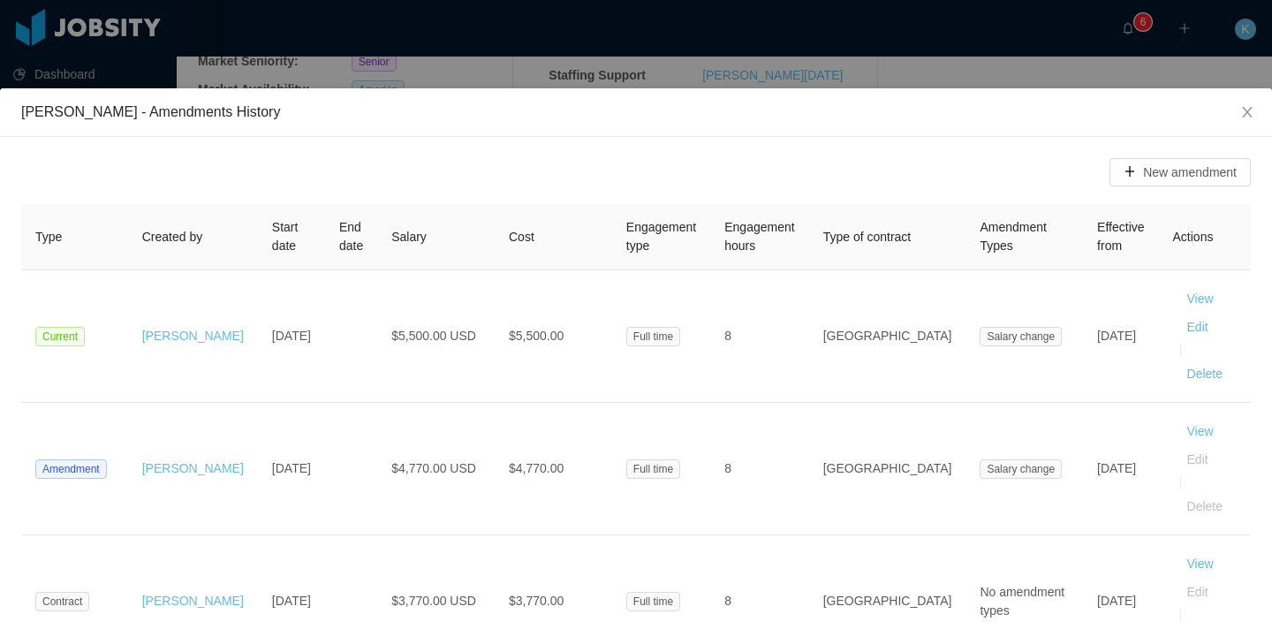
scroll to position [33, 0]
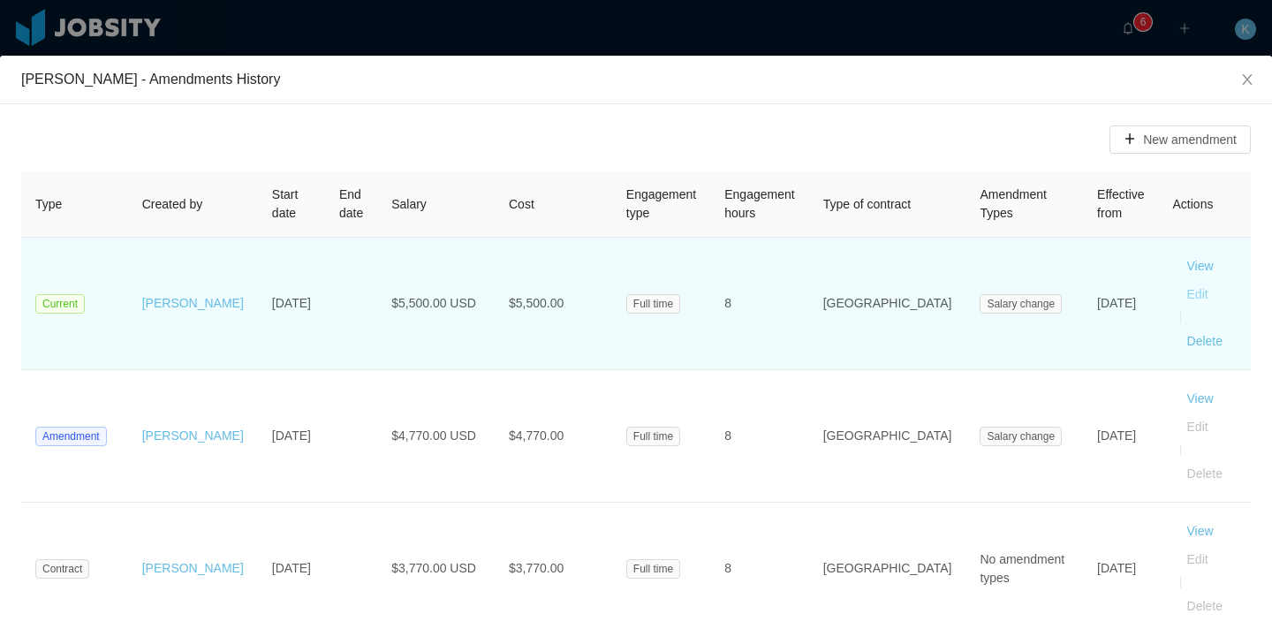
click at [1174, 294] on button "Edit" at bounding box center [1197, 294] width 49 height 28
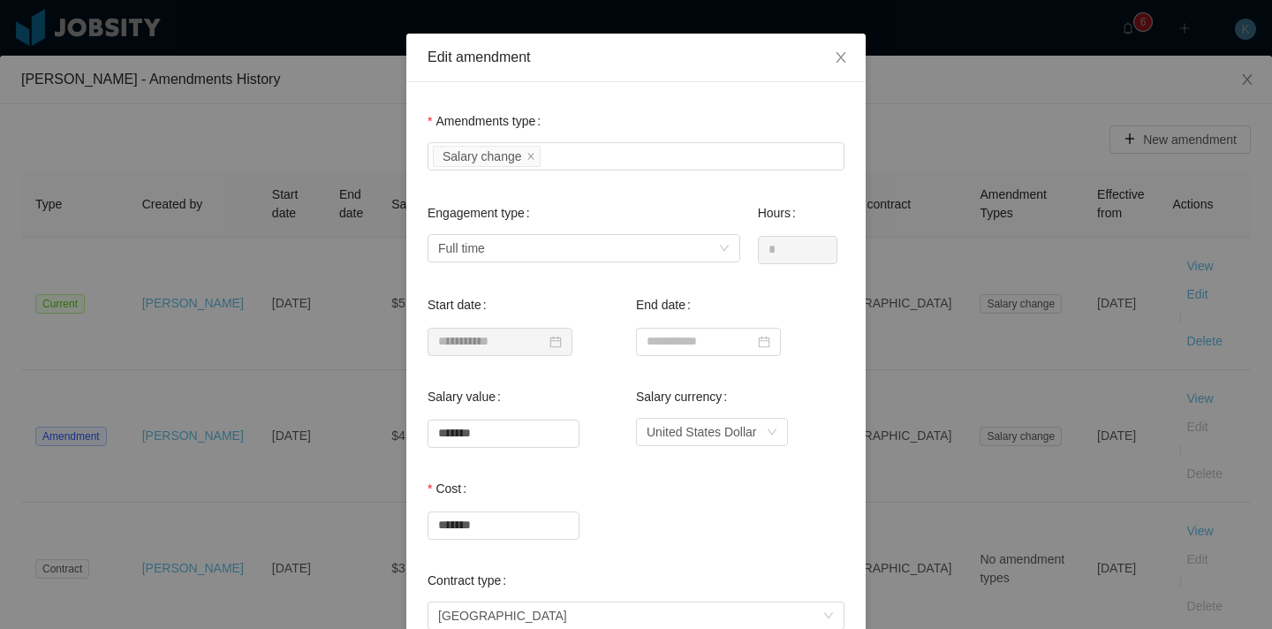
scroll to position [62, 0]
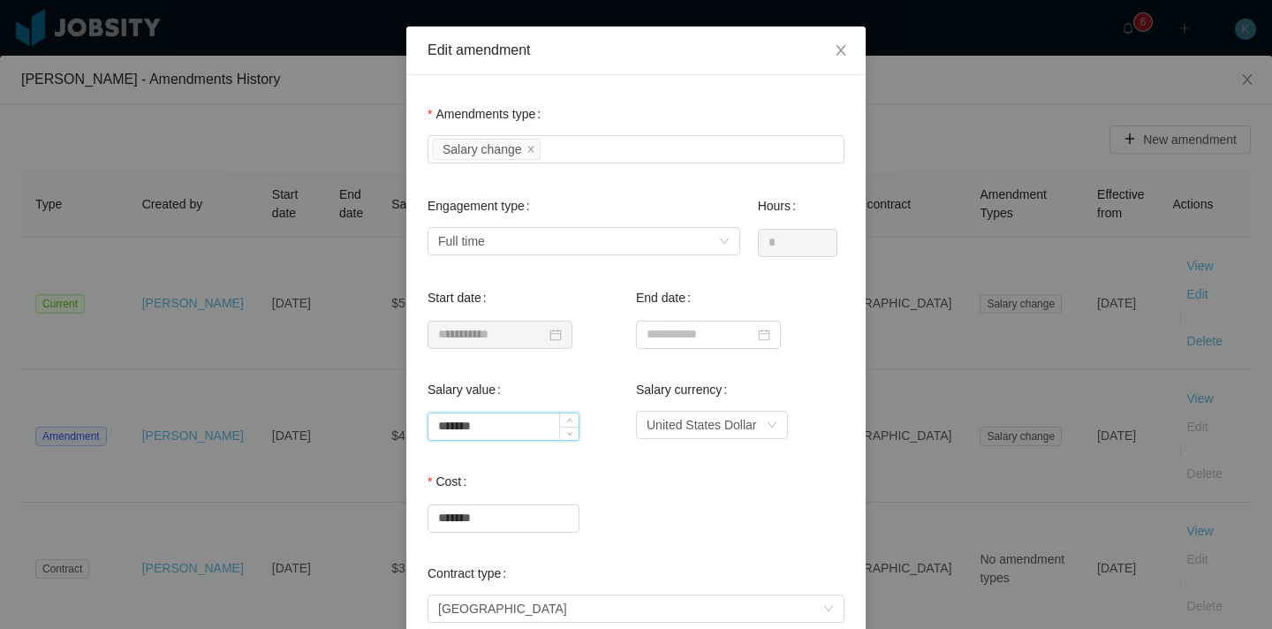
drag, startPoint x: 465, startPoint y: 427, endPoint x: 446, endPoint y: 429, distance: 18.6
click at [446, 429] on input "*******" at bounding box center [503, 426] width 150 height 26
type input "*******"
drag, startPoint x: 467, startPoint y: 519, endPoint x: 446, endPoint y: 519, distance: 21.2
click at [446, 519] on input "*******" at bounding box center [503, 518] width 150 height 26
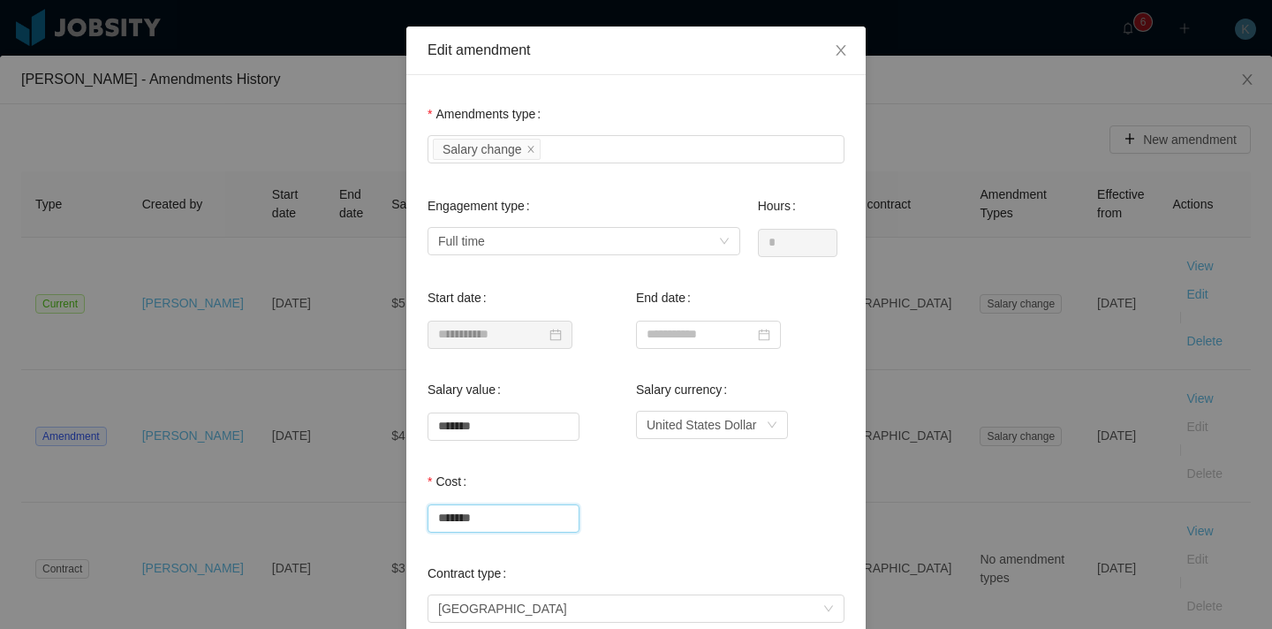
type input "*******"
click at [709, 475] on div "Cost *******" at bounding box center [635, 499] width 417 height 71
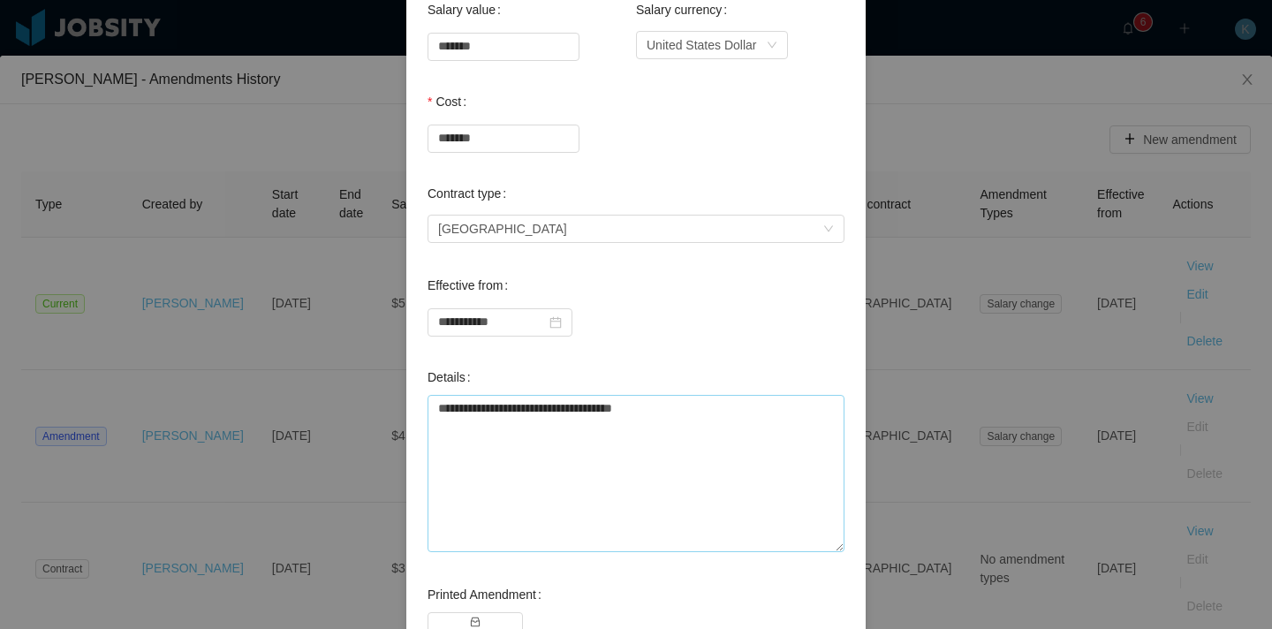
scroll to position [579, 0]
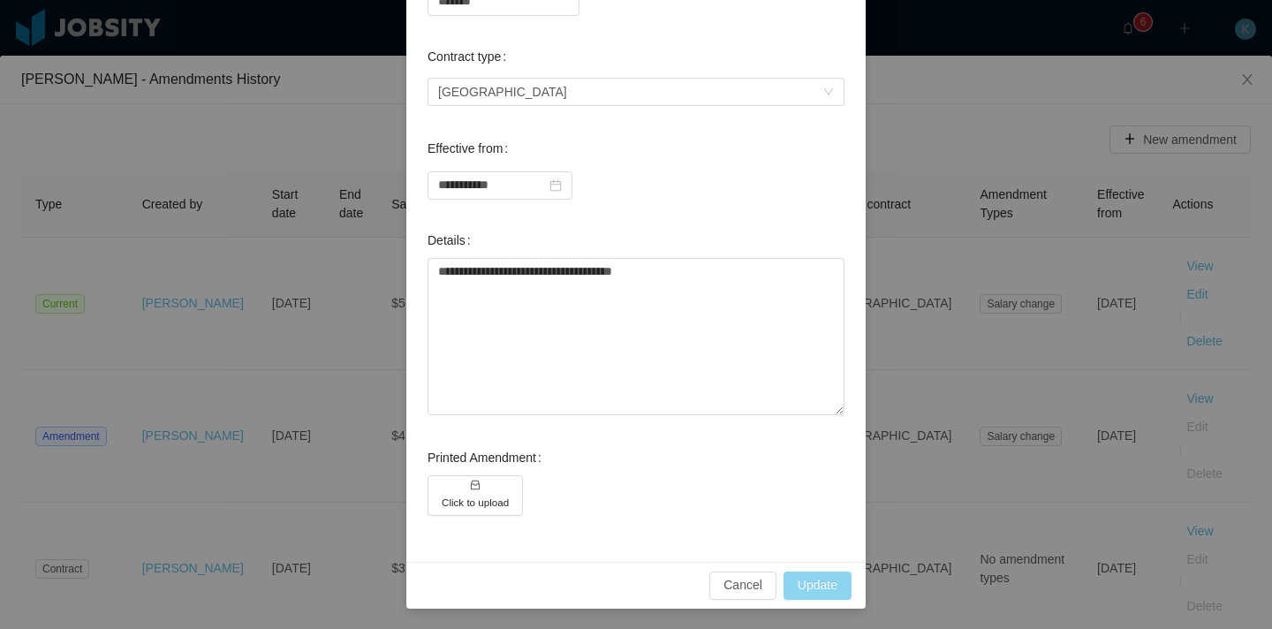
click at [822, 584] on button "Update" at bounding box center [817, 585] width 68 height 28
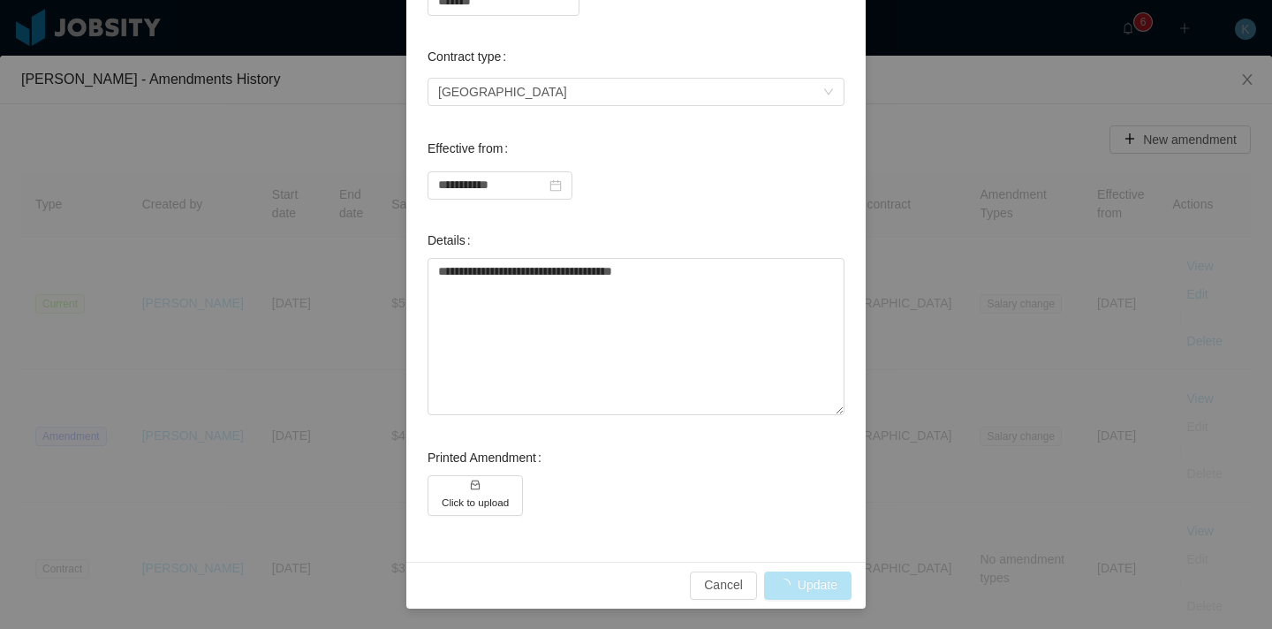
type input "*******"
type input "**********"
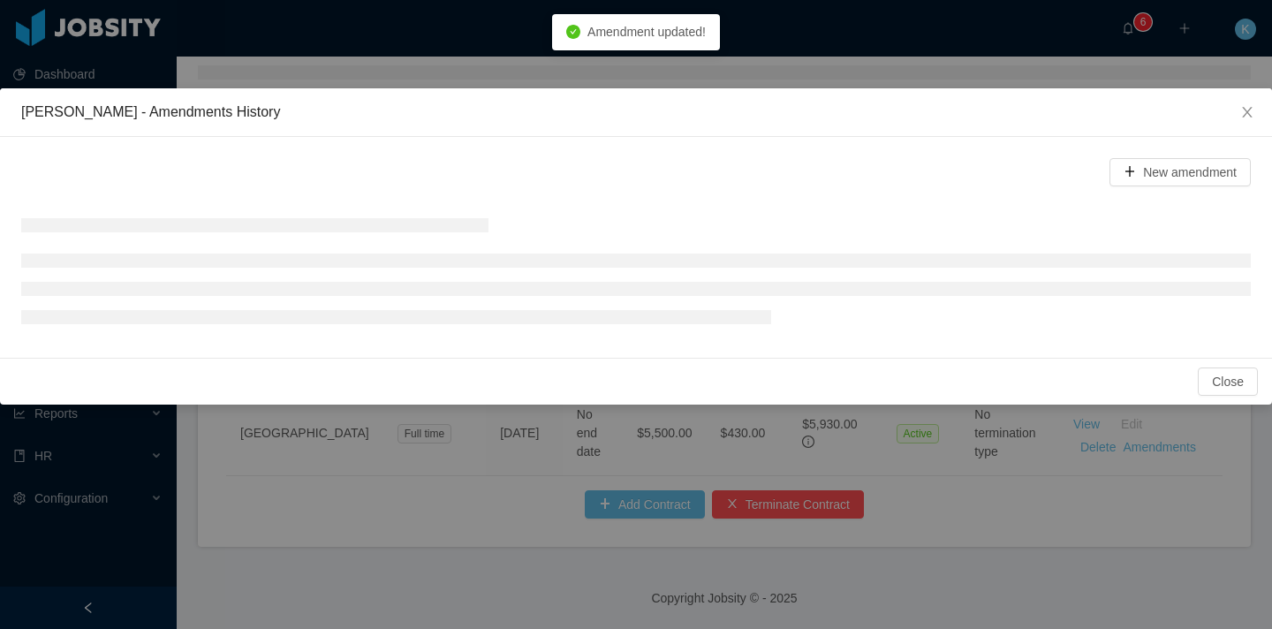
scroll to position [490, 0]
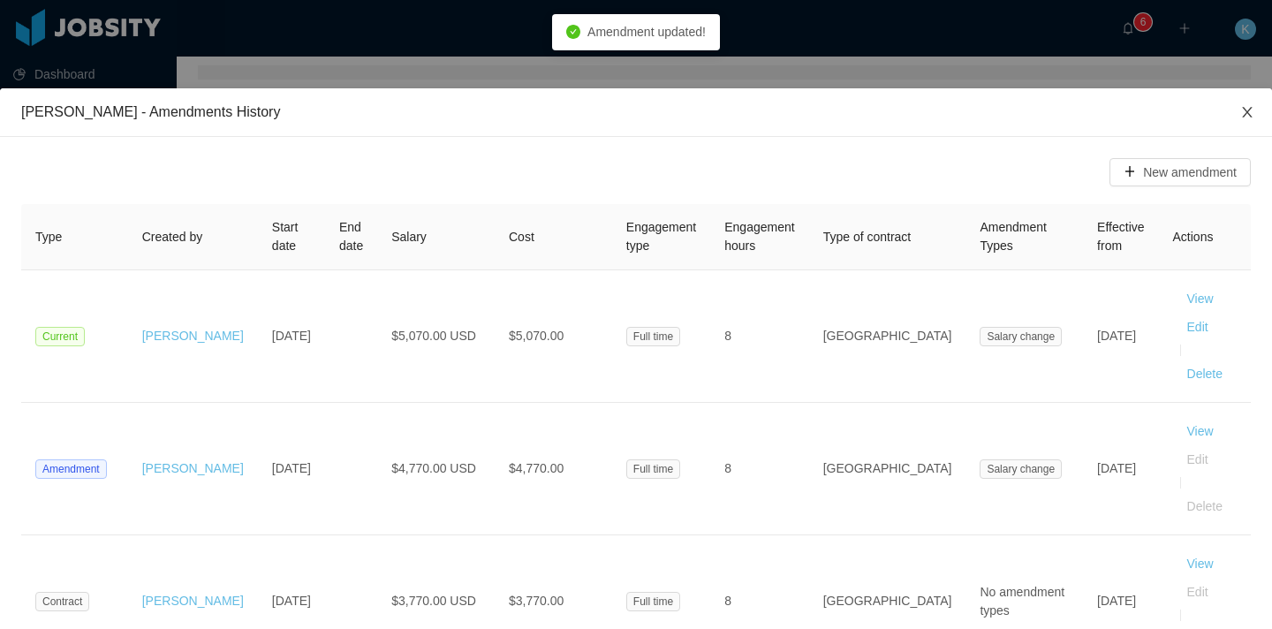
click at [1248, 113] on icon "icon: close" at bounding box center [1247, 112] width 14 height 14
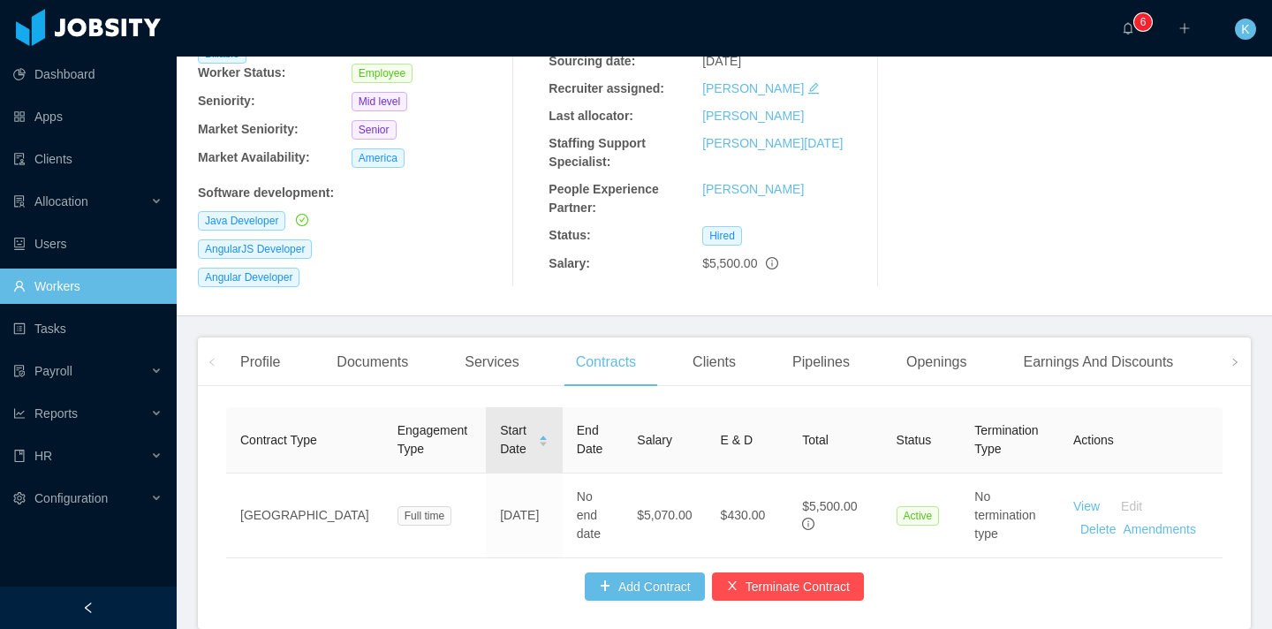
scroll to position [233, 0]
